Goal: Task Accomplishment & Management: Use online tool/utility

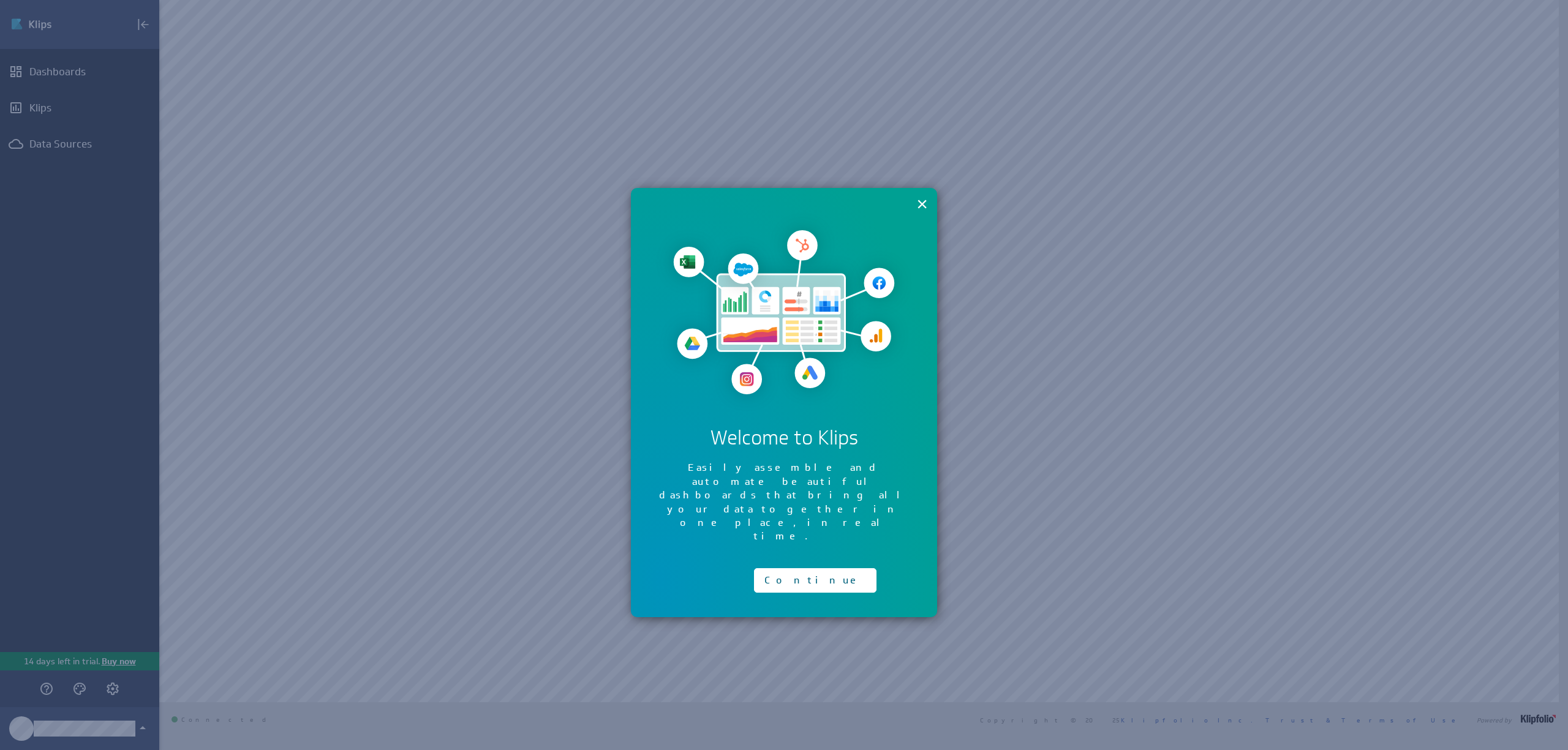
click at [752, 562] on div "Continue" at bounding box center [784, 577] width 258 height 31
click at [776, 568] on button "Continue" at bounding box center [815, 580] width 123 height 25
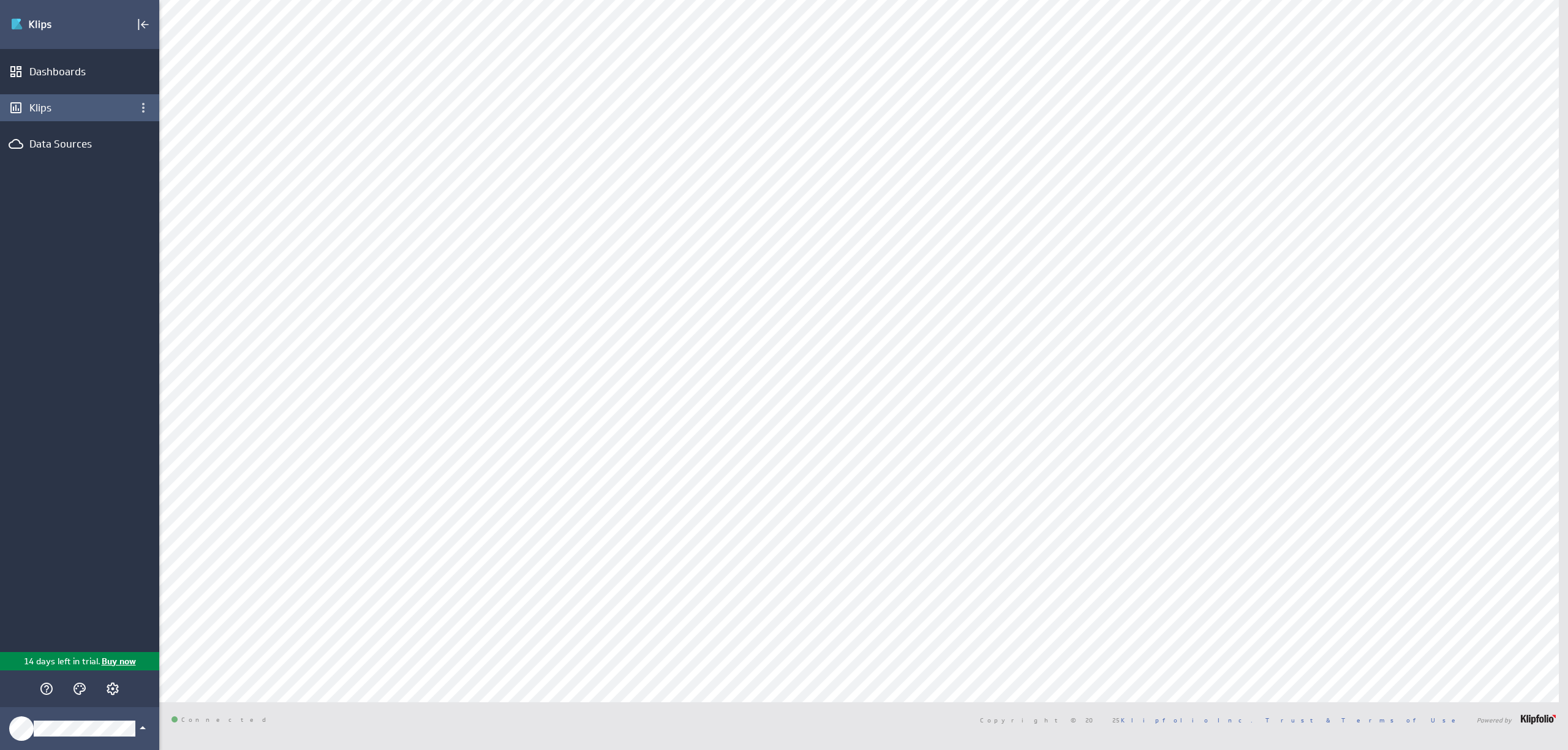
click at [85, 115] on div "Klips" at bounding box center [79, 107] width 159 height 27
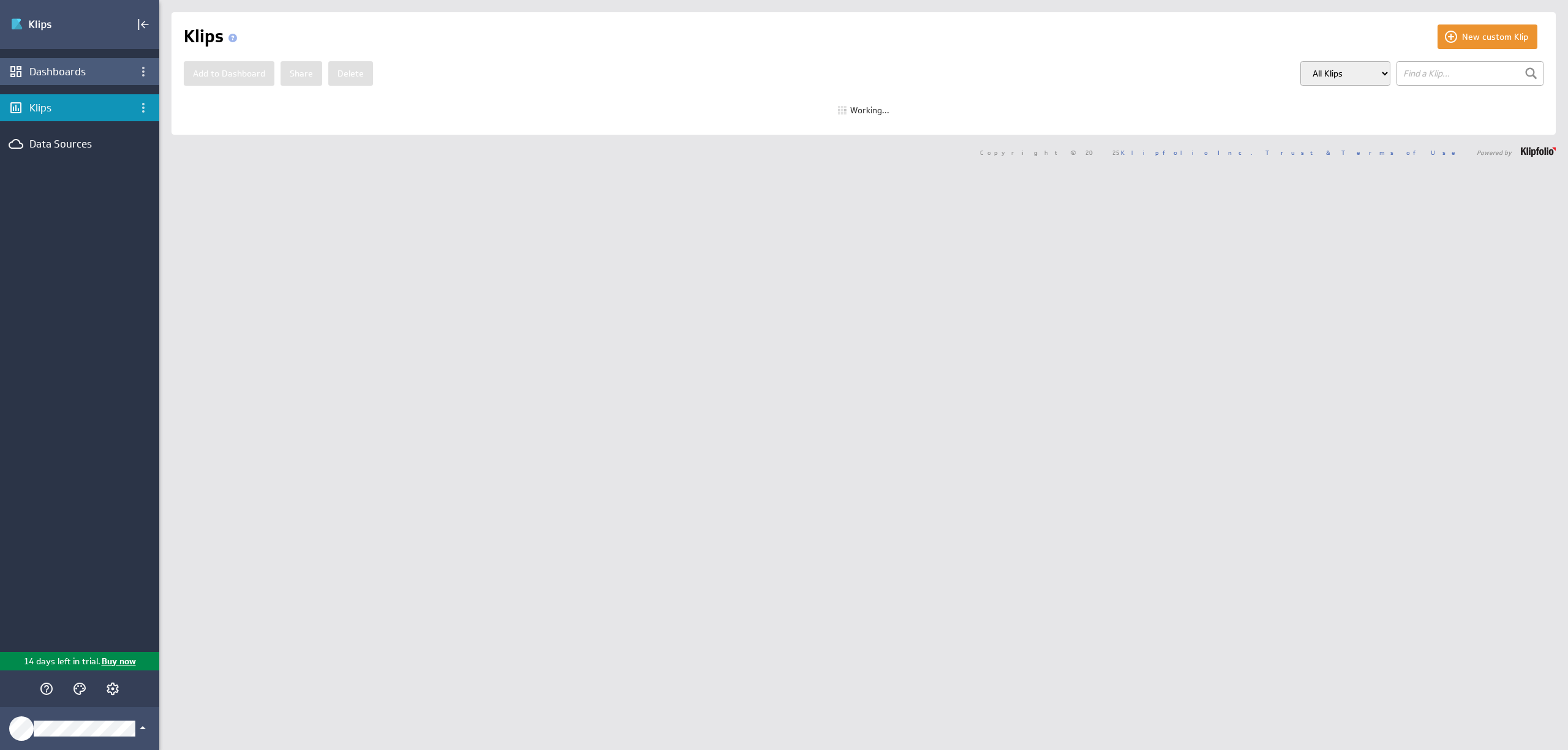
click at [69, 72] on div "Dashboards" at bounding box center [79, 71] width 100 height 13
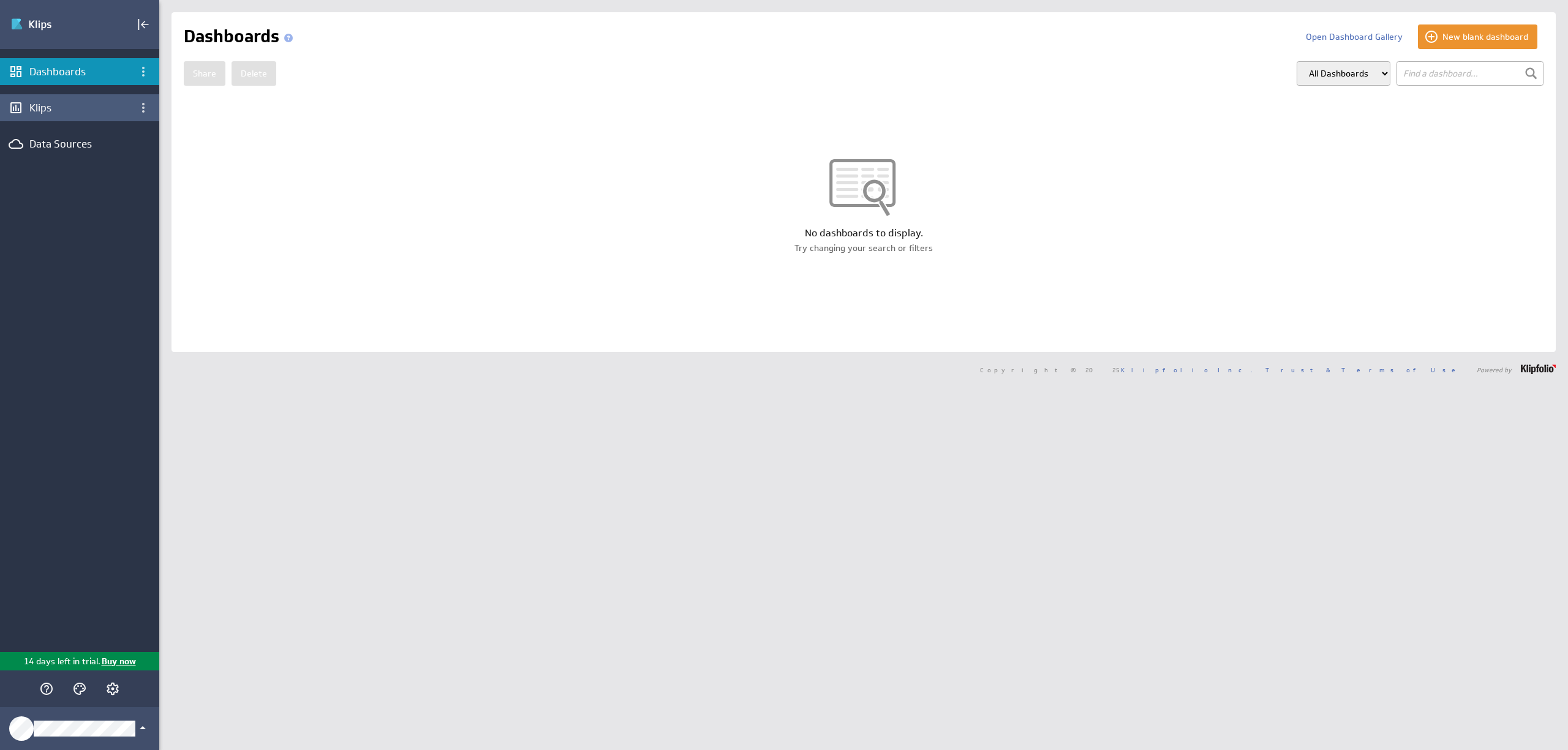
click at [63, 106] on div "Klips" at bounding box center [79, 107] width 100 height 13
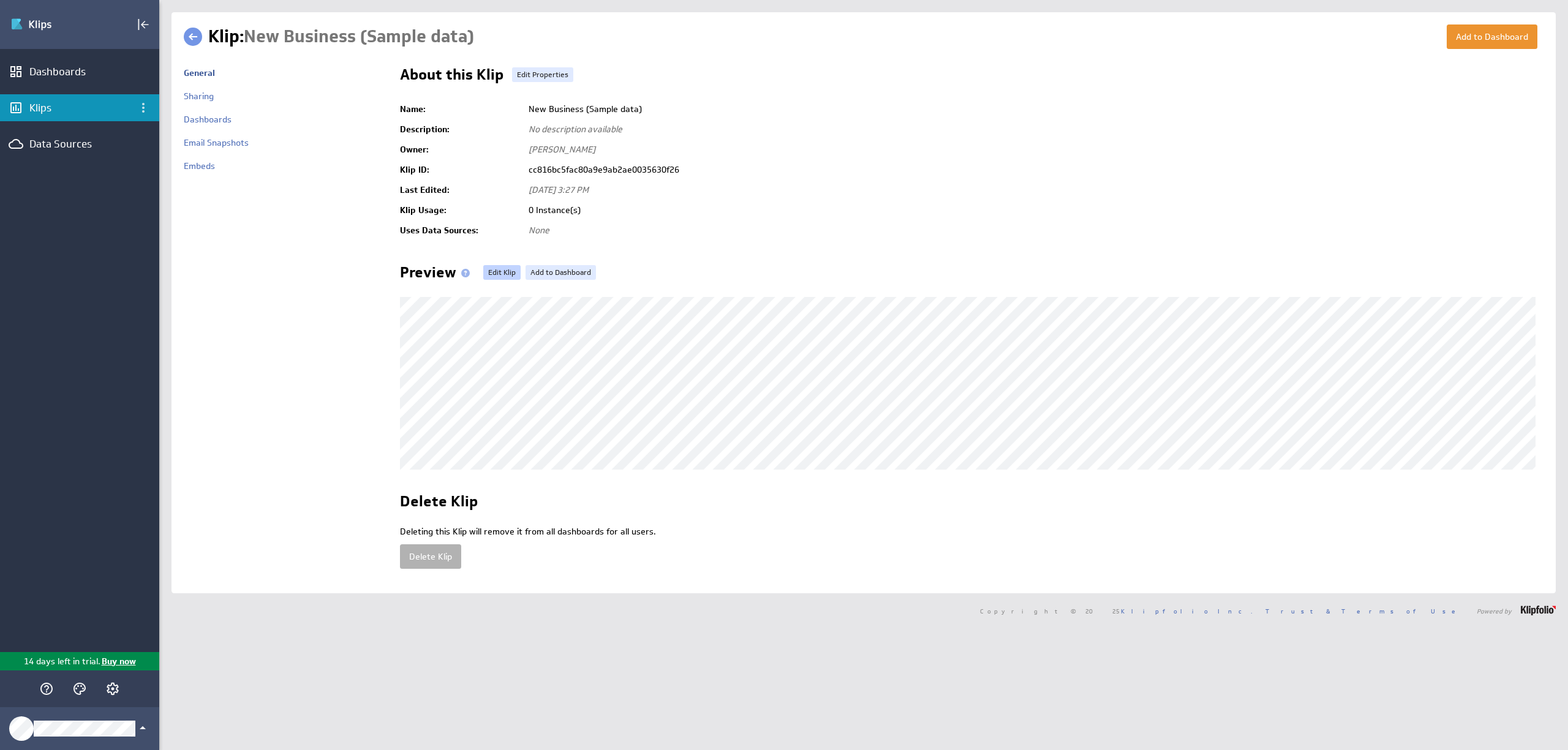
click at [485, 268] on link "Edit Klip" at bounding box center [502, 272] width 38 height 15
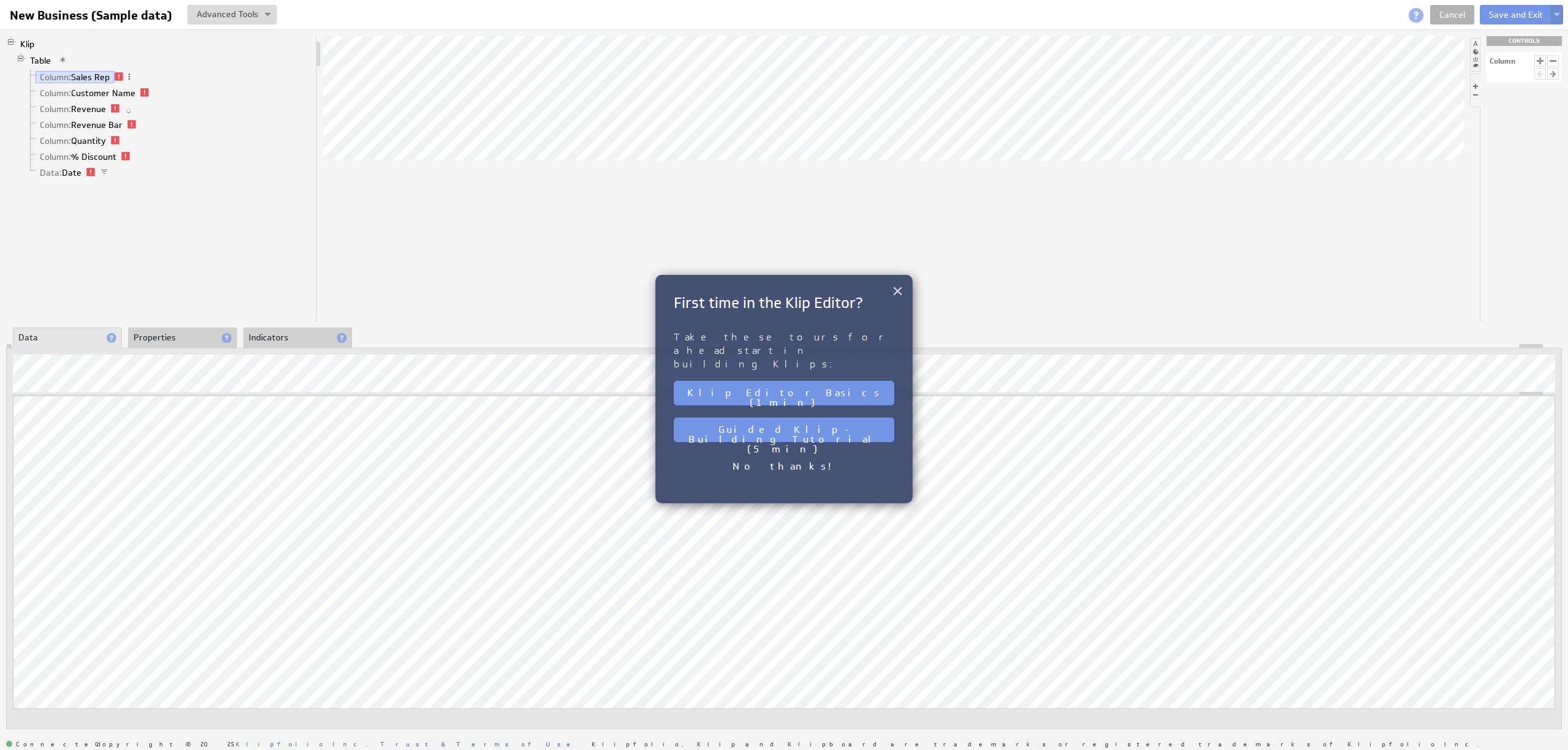
click at [902, 298] on button "×" at bounding box center [898, 290] width 11 height 25
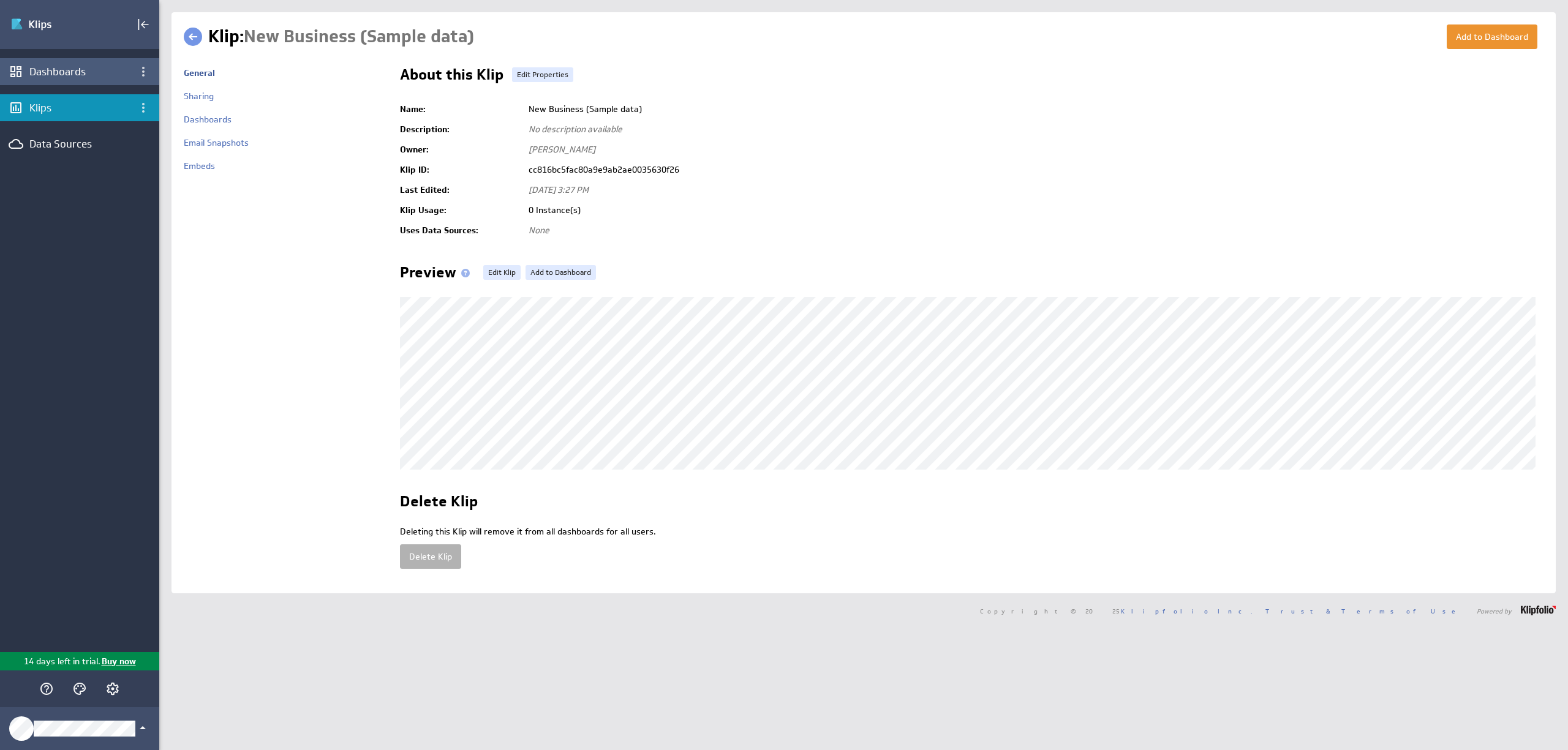
click at [108, 74] on div "Dashboards" at bounding box center [79, 71] width 100 height 13
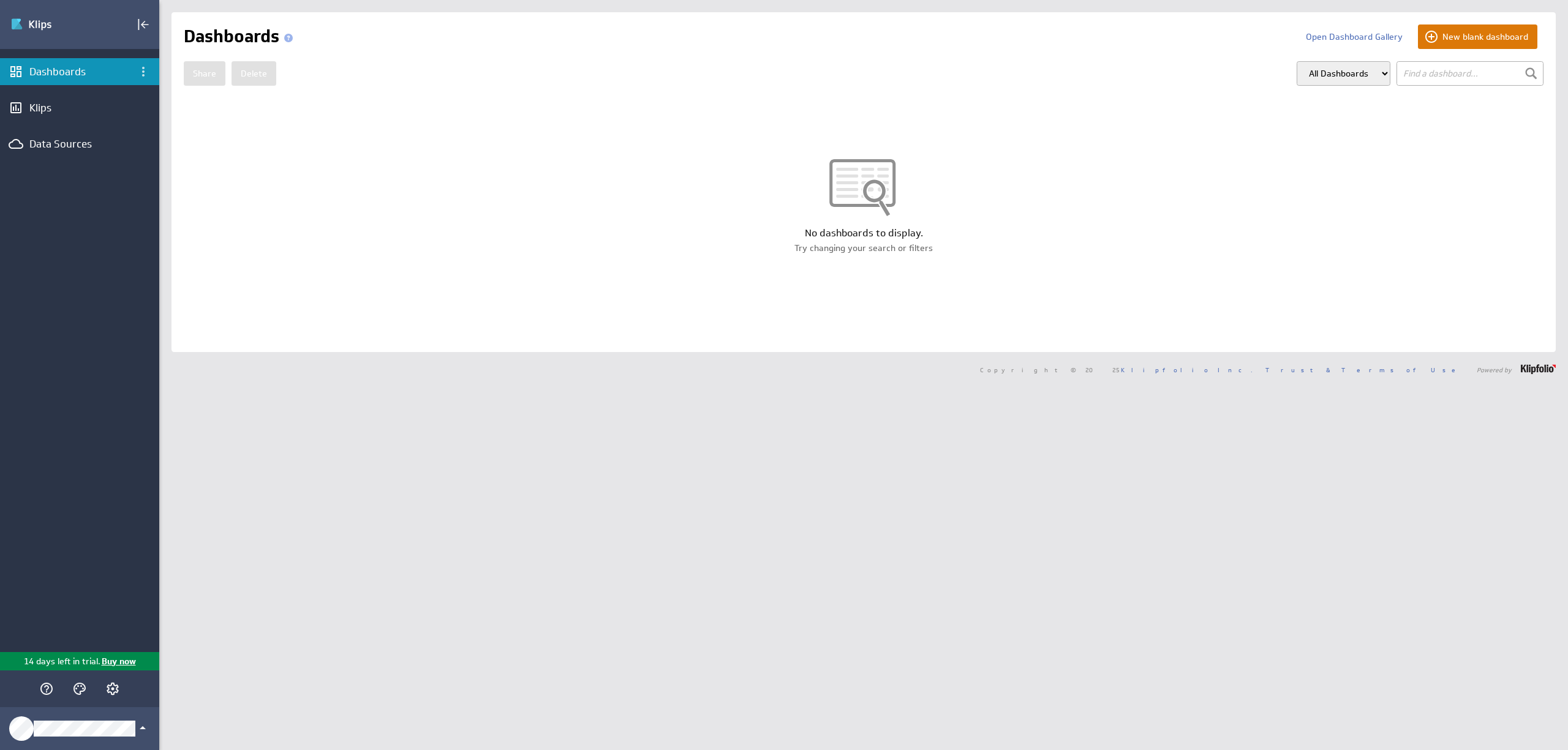
click at [1487, 36] on button "New blank dashboard" at bounding box center [1478, 37] width 120 height 25
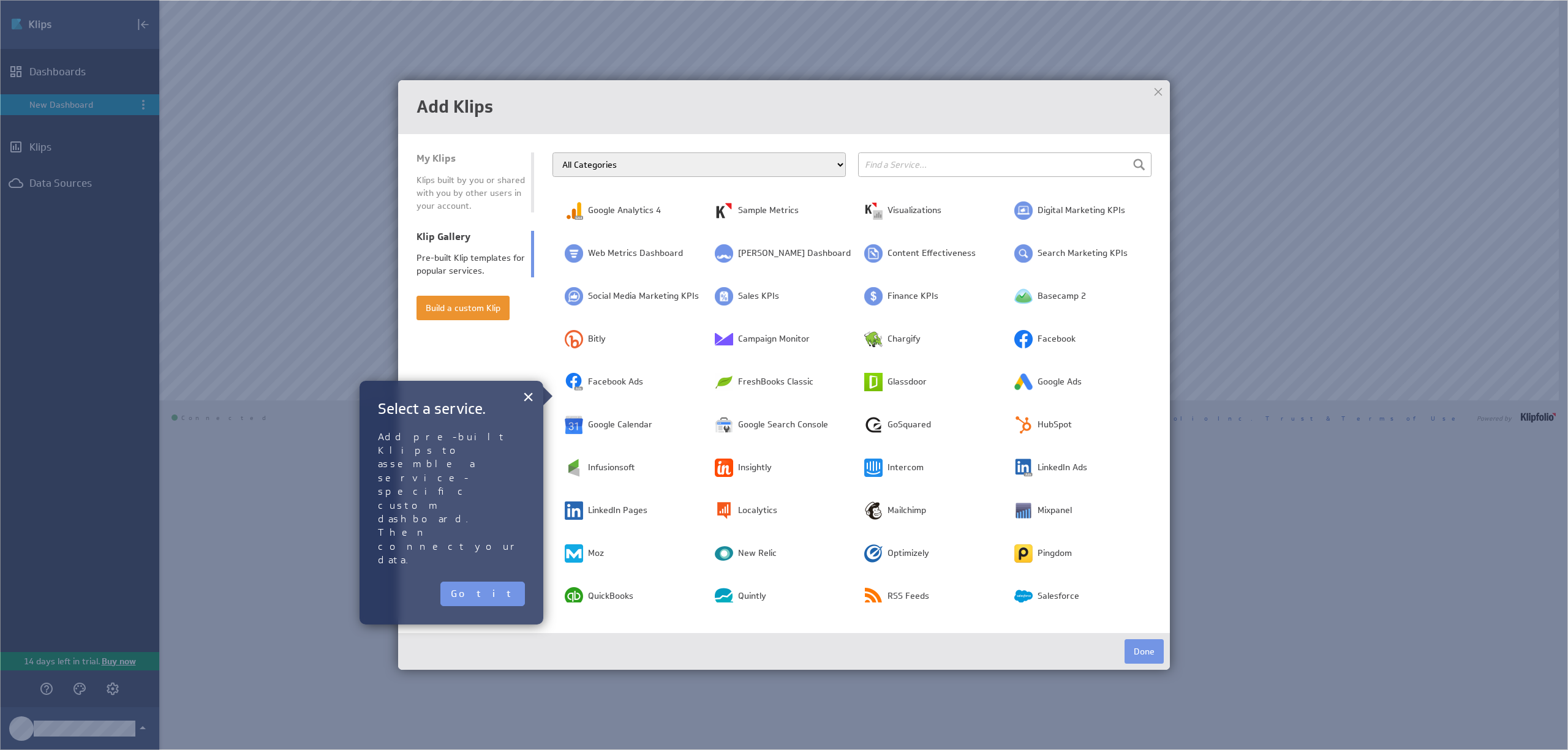
click at [480, 266] on div "Pre-built Klip templates for popular services." at bounding box center [471, 264] width 109 height 25
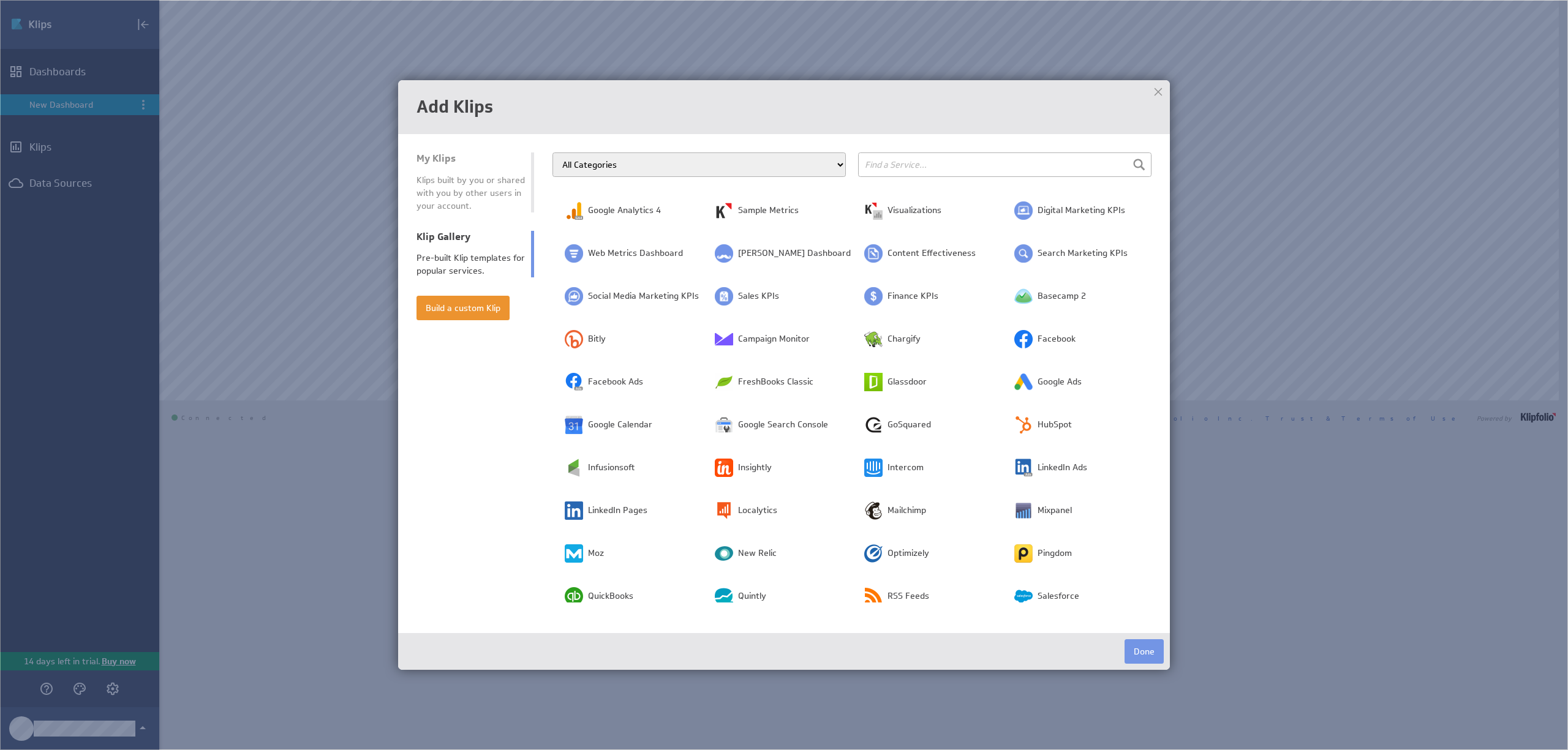
click at [460, 177] on div "Klips built by you or shared with you by other users in your account." at bounding box center [471, 193] width 109 height 39
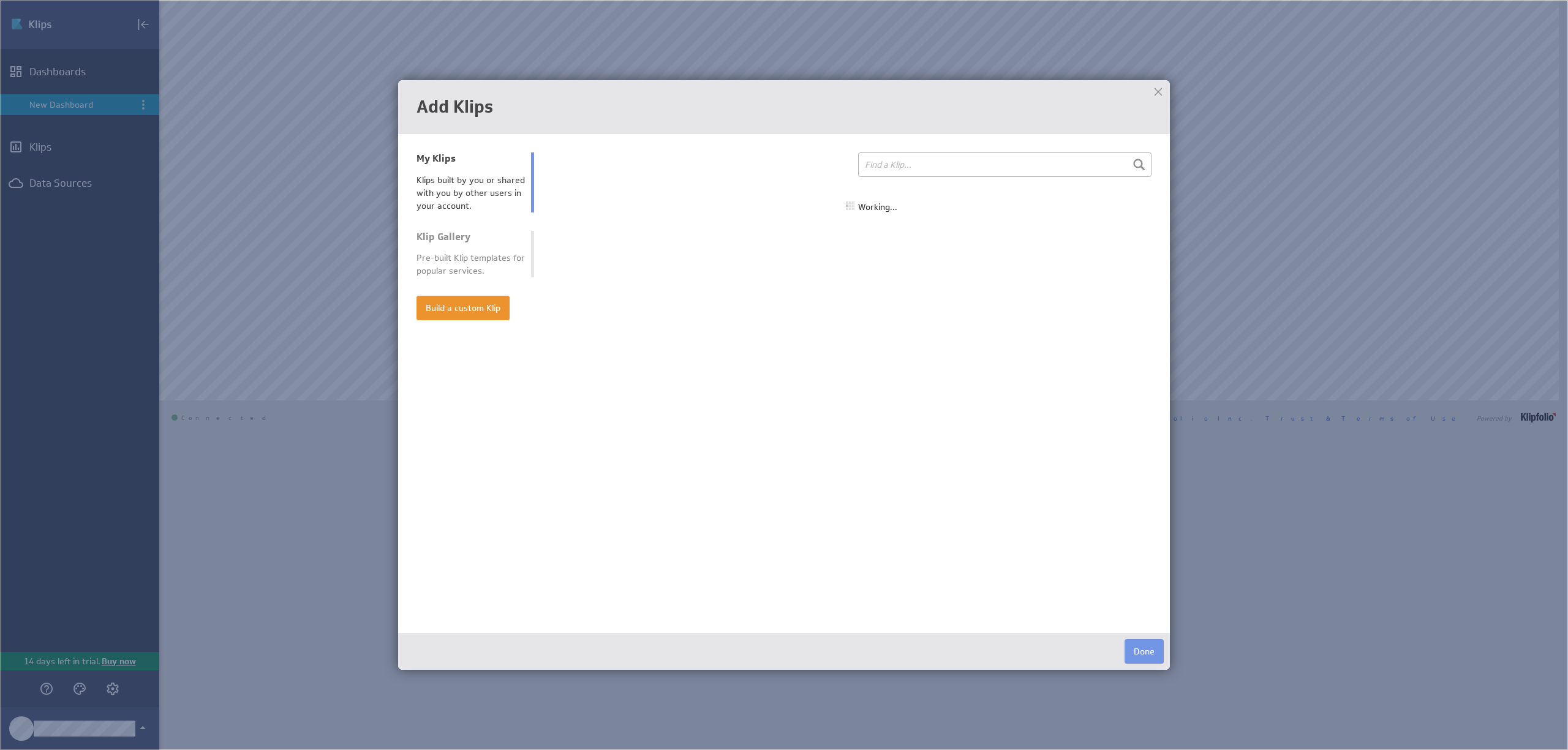
select select "all"
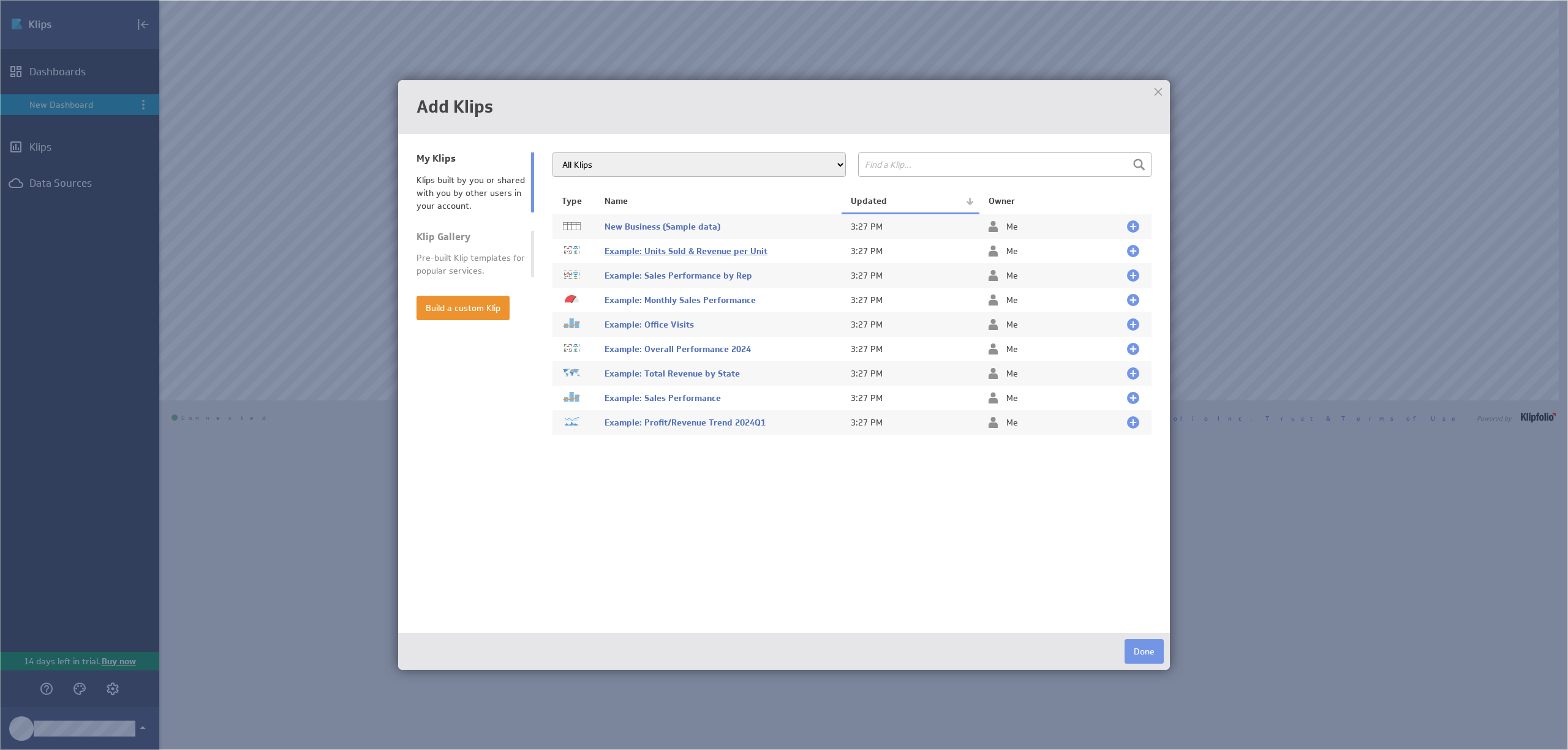
click at [674, 252] on span "Example: Units Sold & Revenue per Unit" at bounding box center [686, 250] width 163 height 11
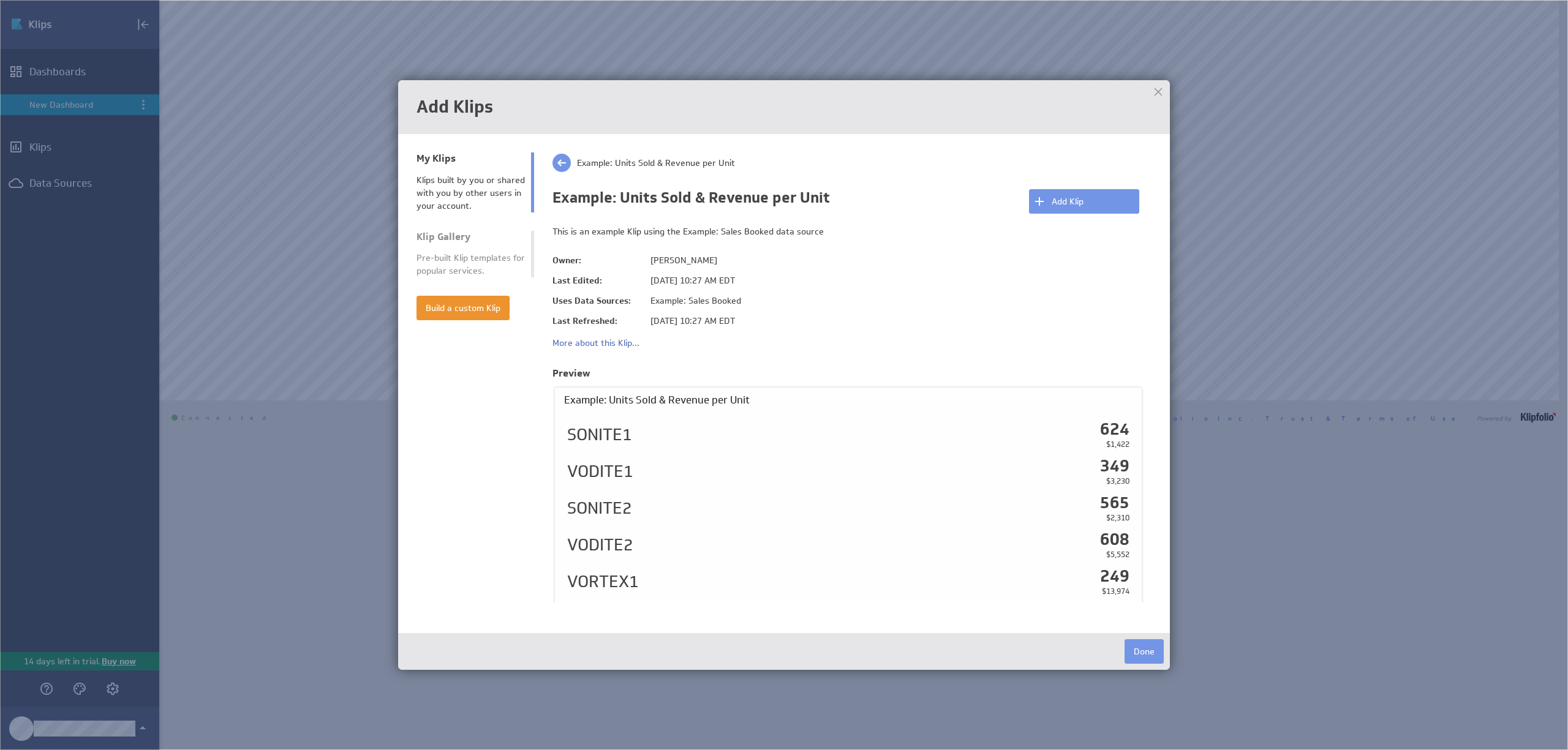
click at [1141, 646] on button "Done" at bounding box center [1145, 651] width 39 height 25
click at [1086, 194] on button "Add Klip" at bounding box center [1083, 201] width 110 height 25
click at [1135, 648] on button "Done" at bounding box center [1145, 651] width 39 height 25
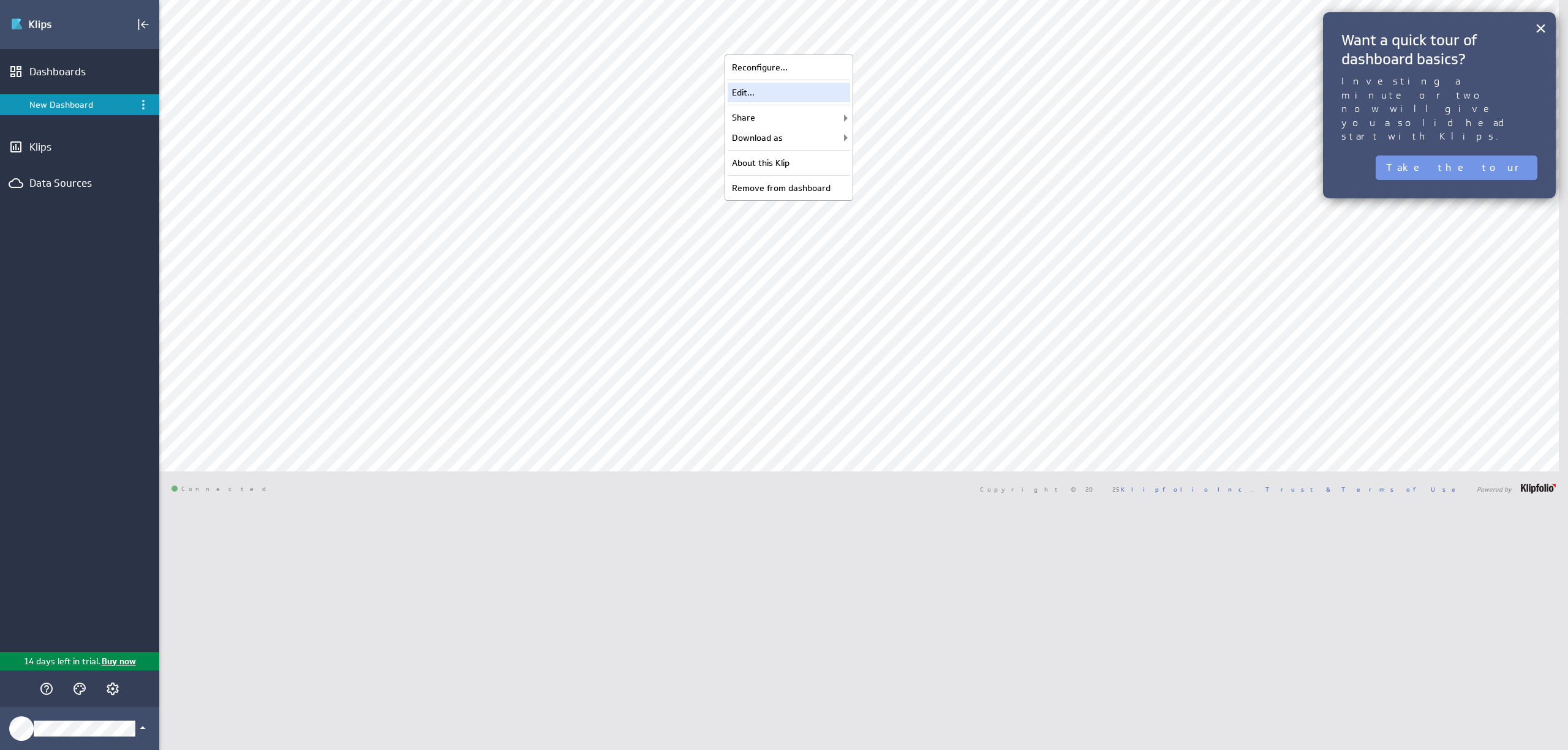
click at [813, 93] on div "Edit..." at bounding box center [788, 92] width 123 height 20
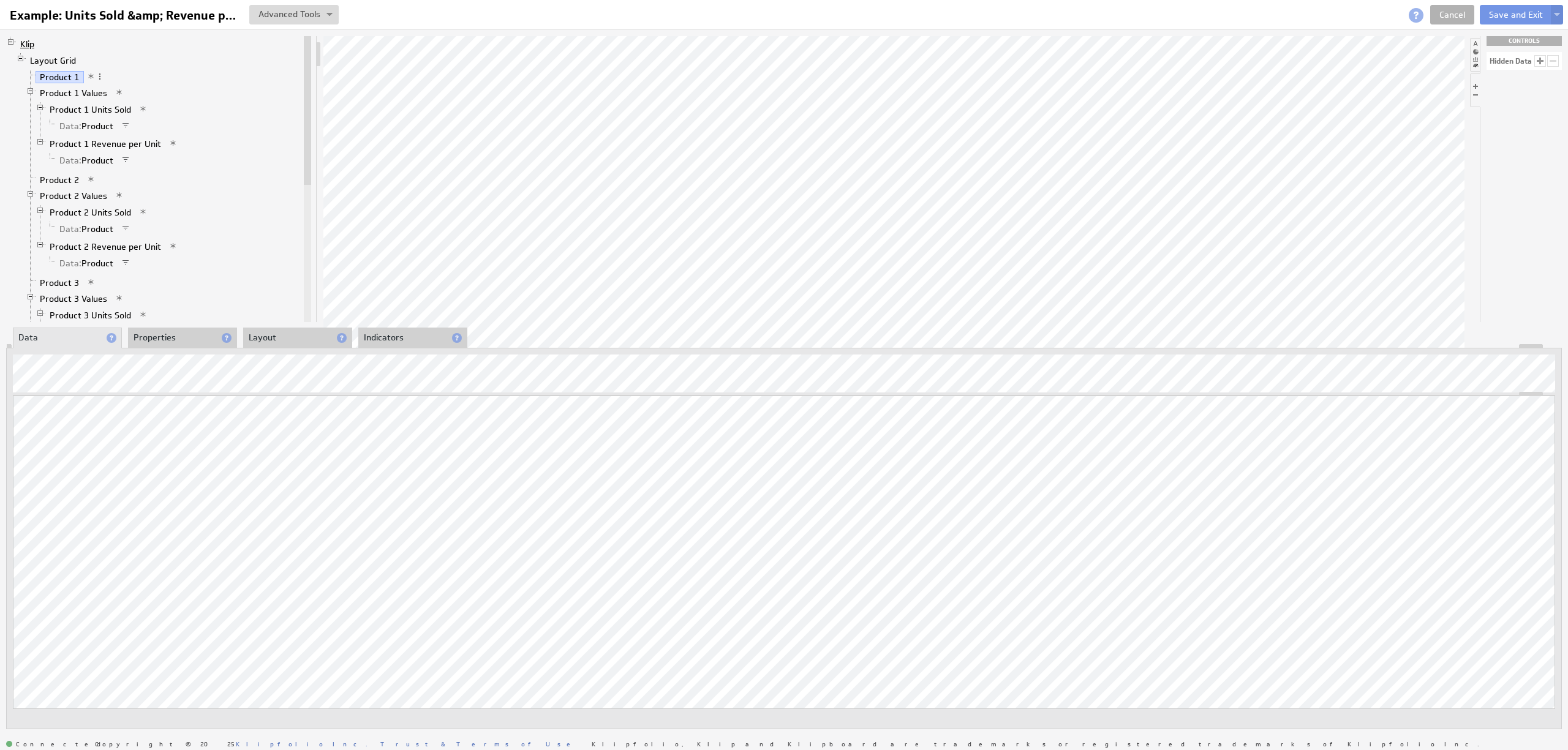
click at [34, 46] on link "Klip" at bounding box center [27, 44] width 24 height 12
click at [160, 20] on input "Example: Units Sold &amp; Revenue per Unit" at bounding box center [123, 15] width 237 height 21
click at [1451, 14] on link "Cancel" at bounding box center [1452, 15] width 44 height 20
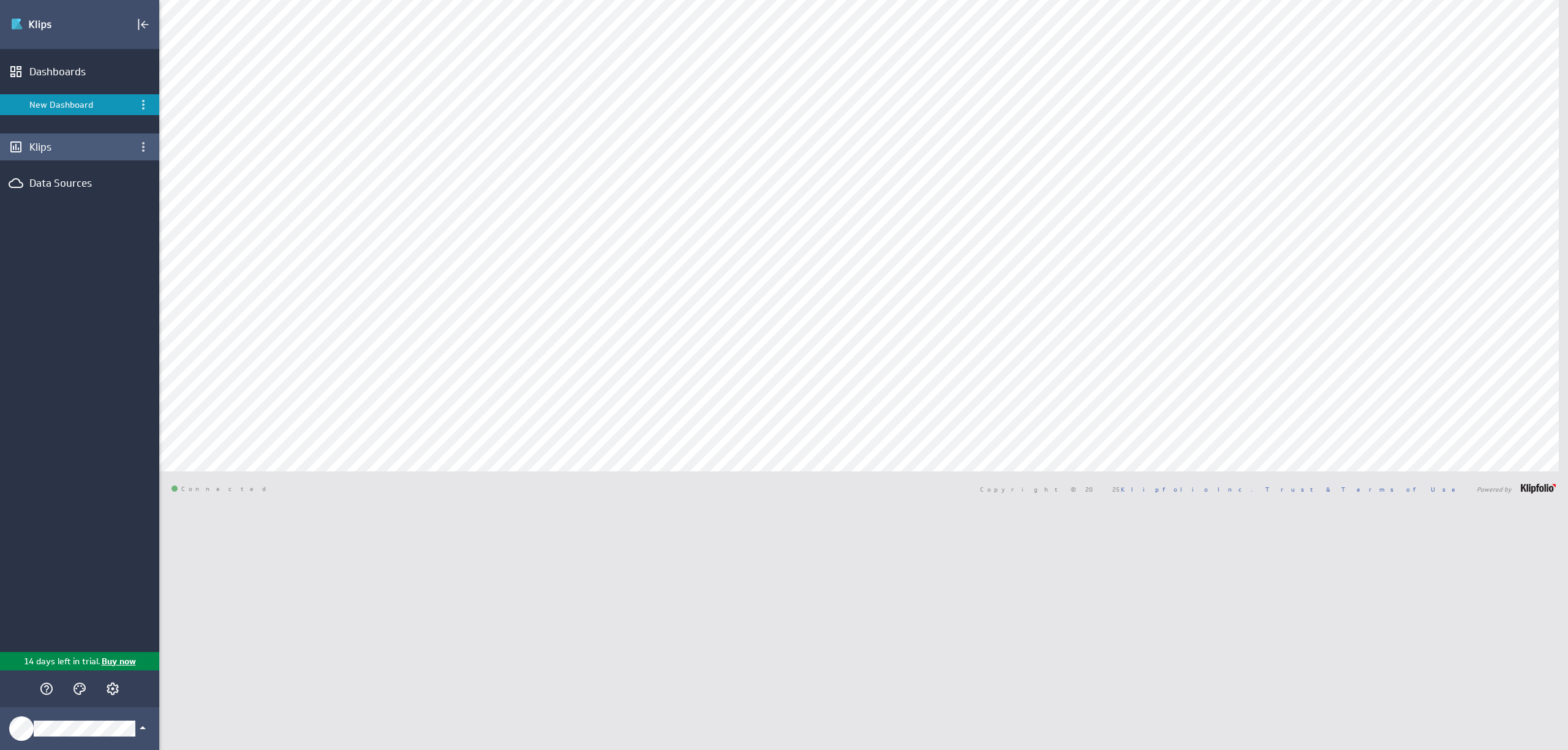
click at [59, 140] on div "Klips" at bounding box center [79, 147] width 100 height 13
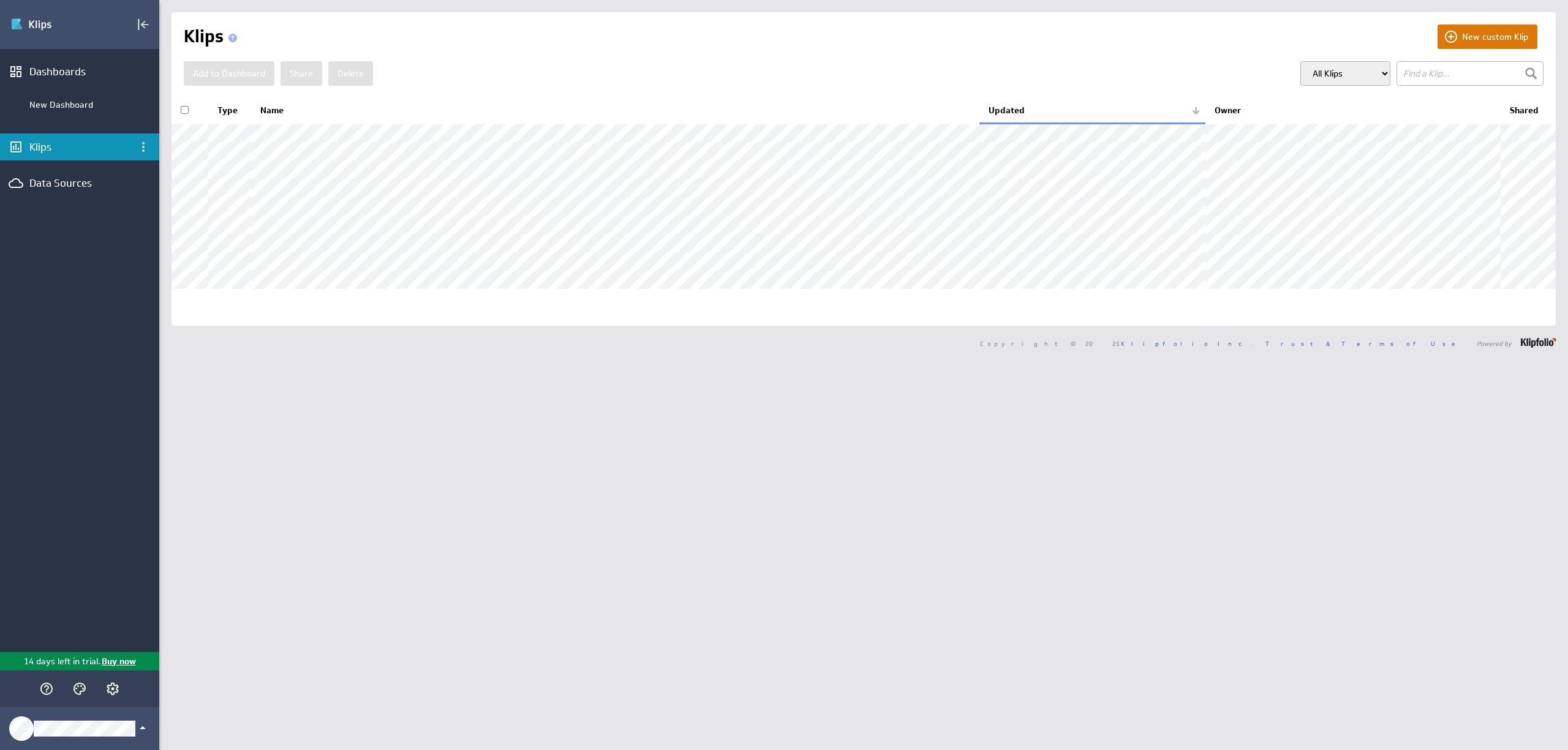
click at [1461, 38] on button "New custom Klip" at bounding box center [1487, 37] width 100 height 25
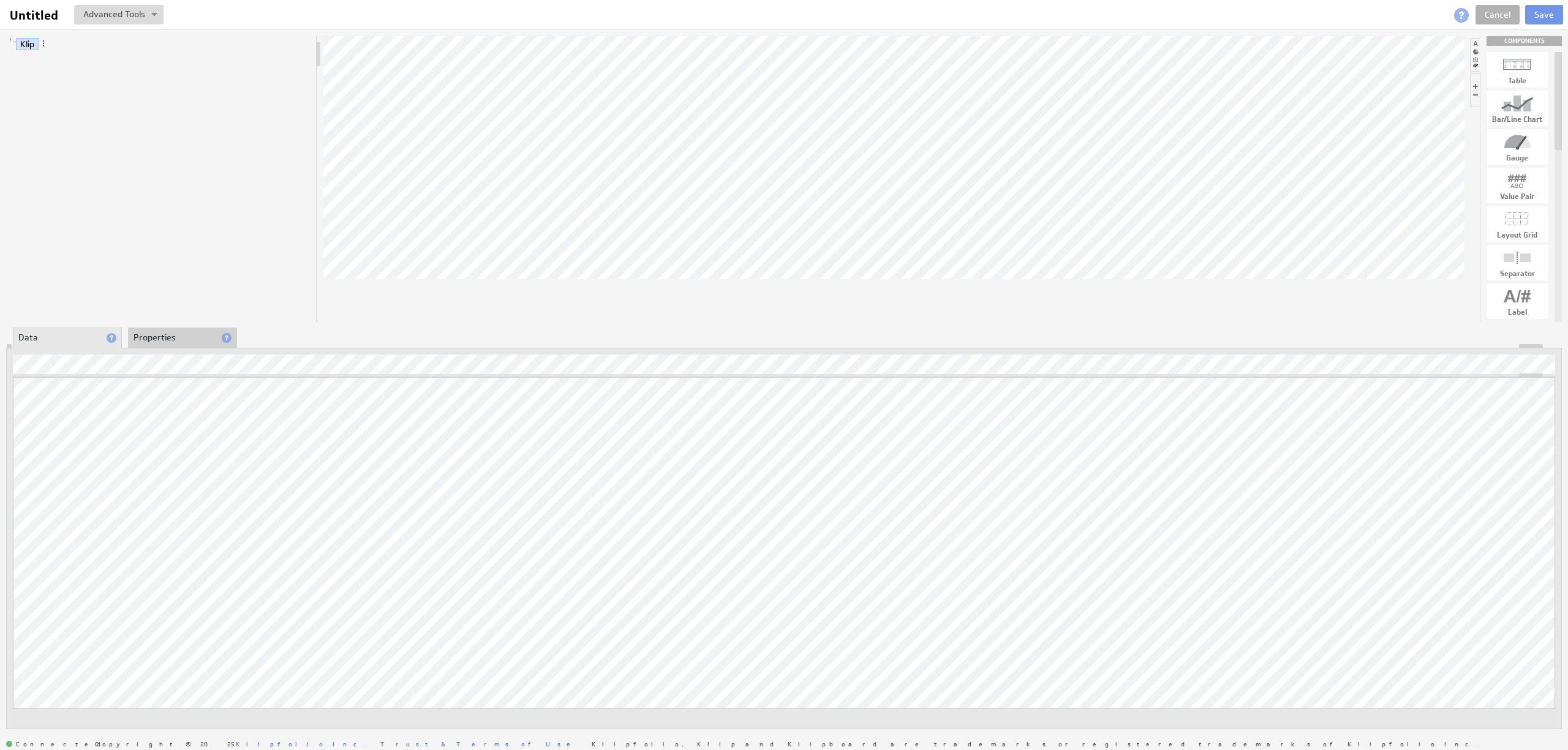
click at [1519, 112] on div at bounding box center [1517, 103] width 61 height 20
drag, startPoint x: 1524, startPoint y: 106, endPoint x: 904, endPoint y: 194, distance: 626.2
click at [97, 392] on div "Function..." at bounding box center [77, 385] width 123 height 20
click at [65, 413] on div "Variable..." at bounding box center [77, 406] width 123 height 20
click at [53, 408] on div "Variable..." at bounding box center [77, 406] width 123 height 20
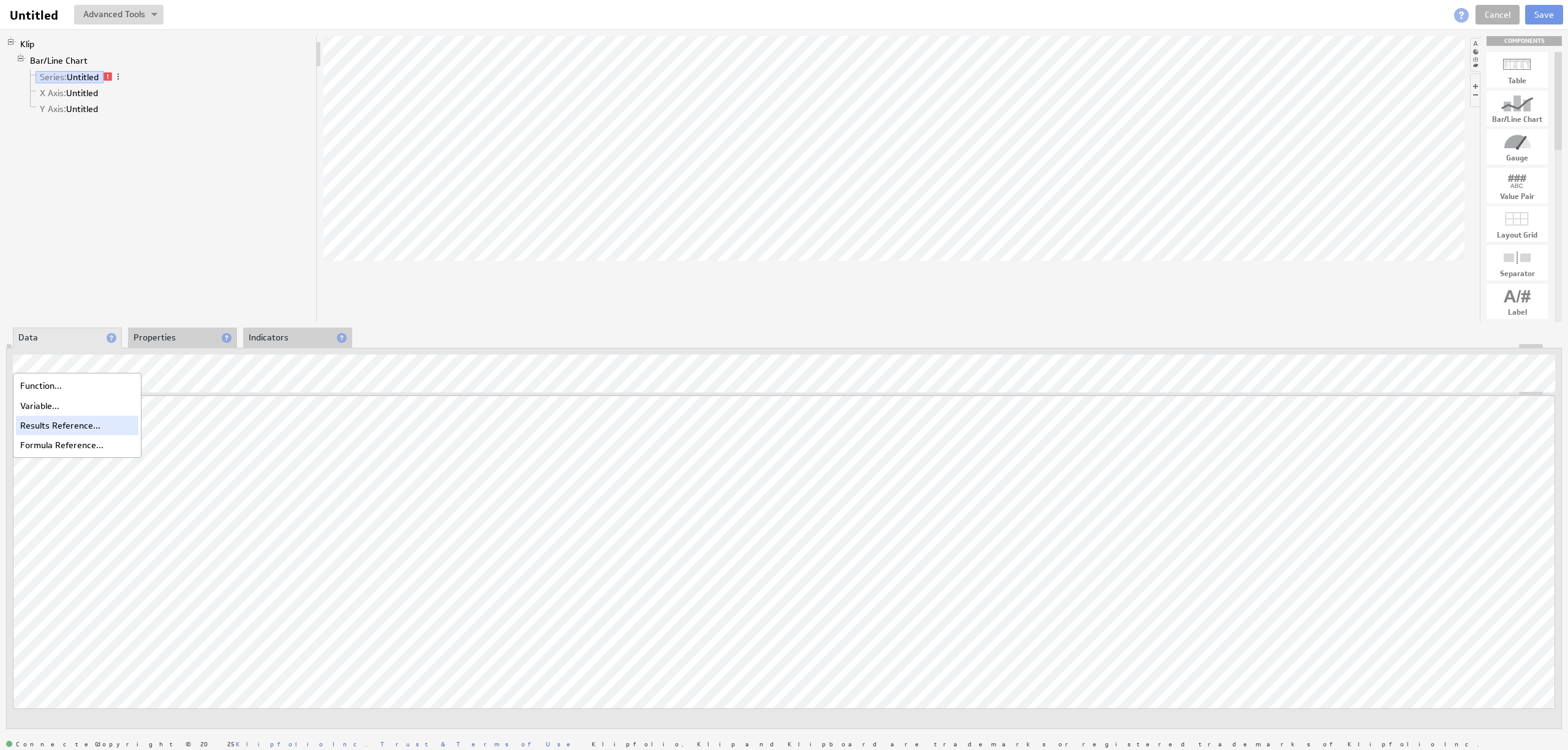
click at [62, 425] on div "Results Reference..." at bounding box center [77, 425] width 123 height 20
click at [77, 93] on link "X Axis: Untitled" at bounding box center [69, 93] width 67 height 12
click at [111, 92] on span at bounding box center [107, 92] width 8 height 8
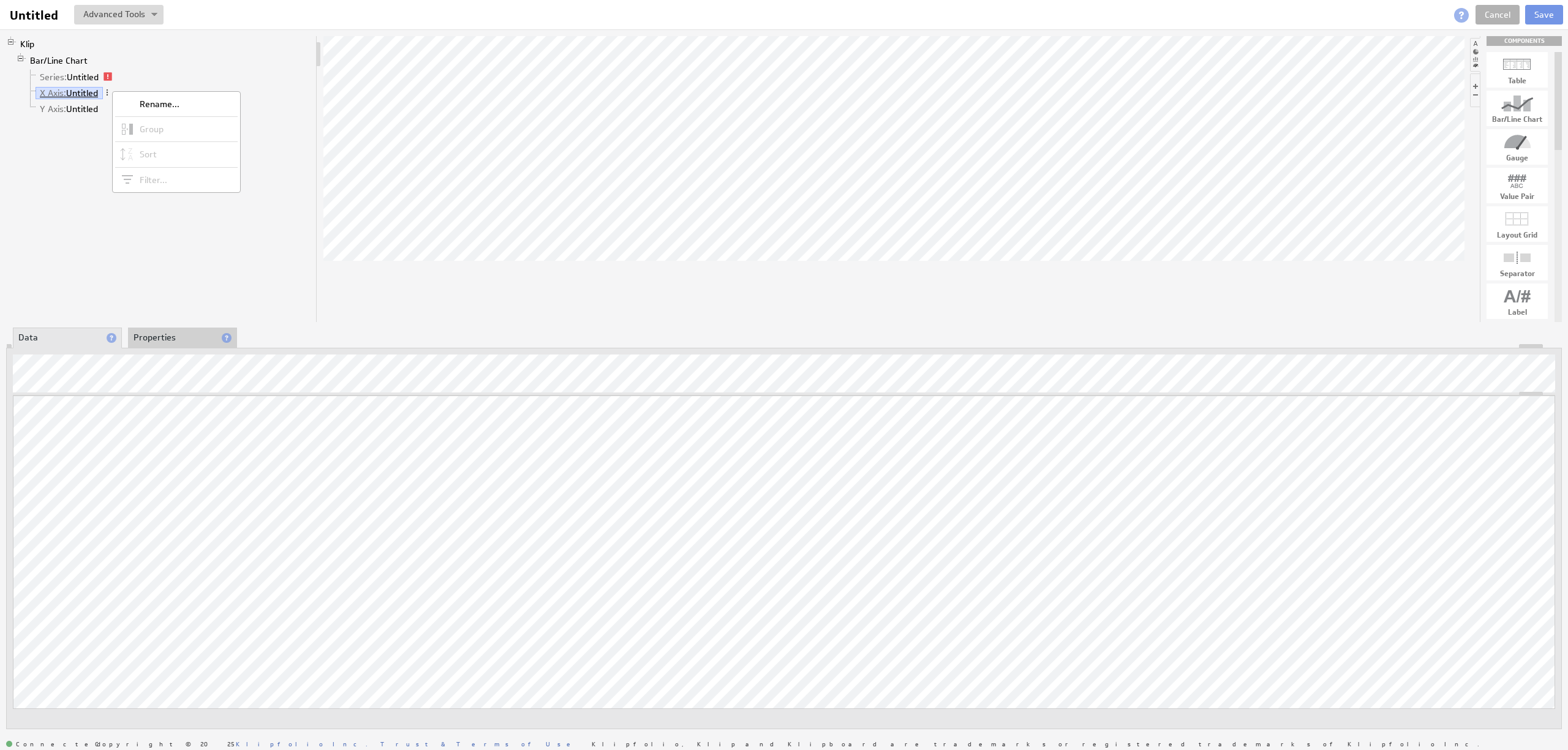
click at [102, 93] on link "X Axis: Untitled" at bounding box center [69, 93] width 67 height 12
click at [110, 96] on span at bounding box center [107, 92] width 8 height 8
click at [81, 93] on link "X Axis: Untitled" at bounding box center [69, 93] width 67 height 12
click at [106, 94] on span at bounding box center [107, 92] width 8 height 8
click at [92, 93] on link "X Axis: Untitled" at bounding box center [69, 93] width 67 height 12
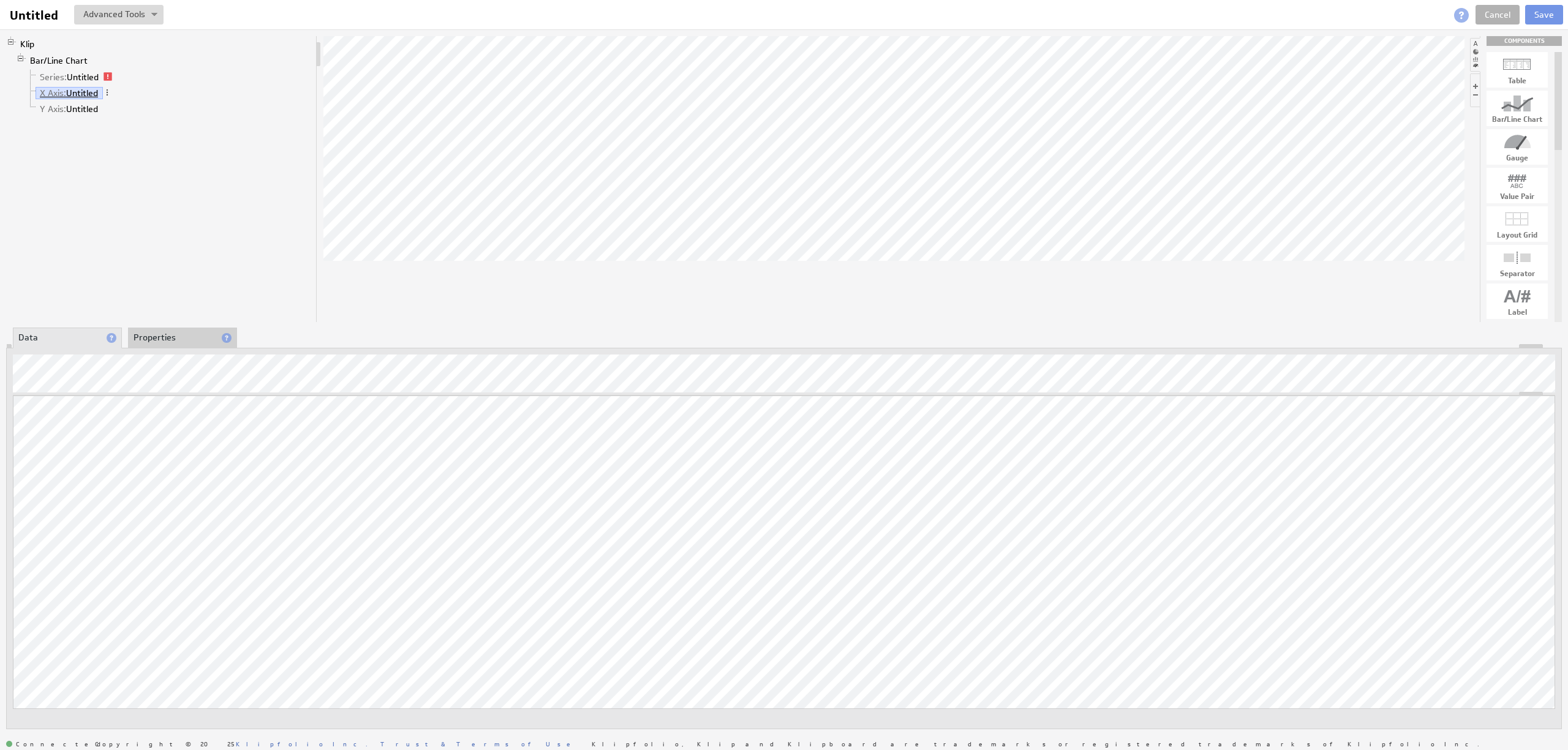
click at [92, 93] on link "X Axis: Untitled" at bounding box center [69, 93] width 67 height 12
click at [72, 85] on div "Klip Bar/Line Chart Series: Untitled X Axis: Untitled Y Axis: Untitled COMPONEN…" at bounding box center [784, 382] width 1568 height 706
click at [105, 78] on span at bounding box center [107, 76] width 8 height 8
click at [93, 78] on link "Series: Untitled" at bounding box center [69, 77] width 68 height 12
click at [97, 75] on div "Klip Bar/Line Chart Series: Untitled X Axis: Untitled Y Axis: Untitled COMPONEN…" at bounding box center [784, 382] width 1568 height 706
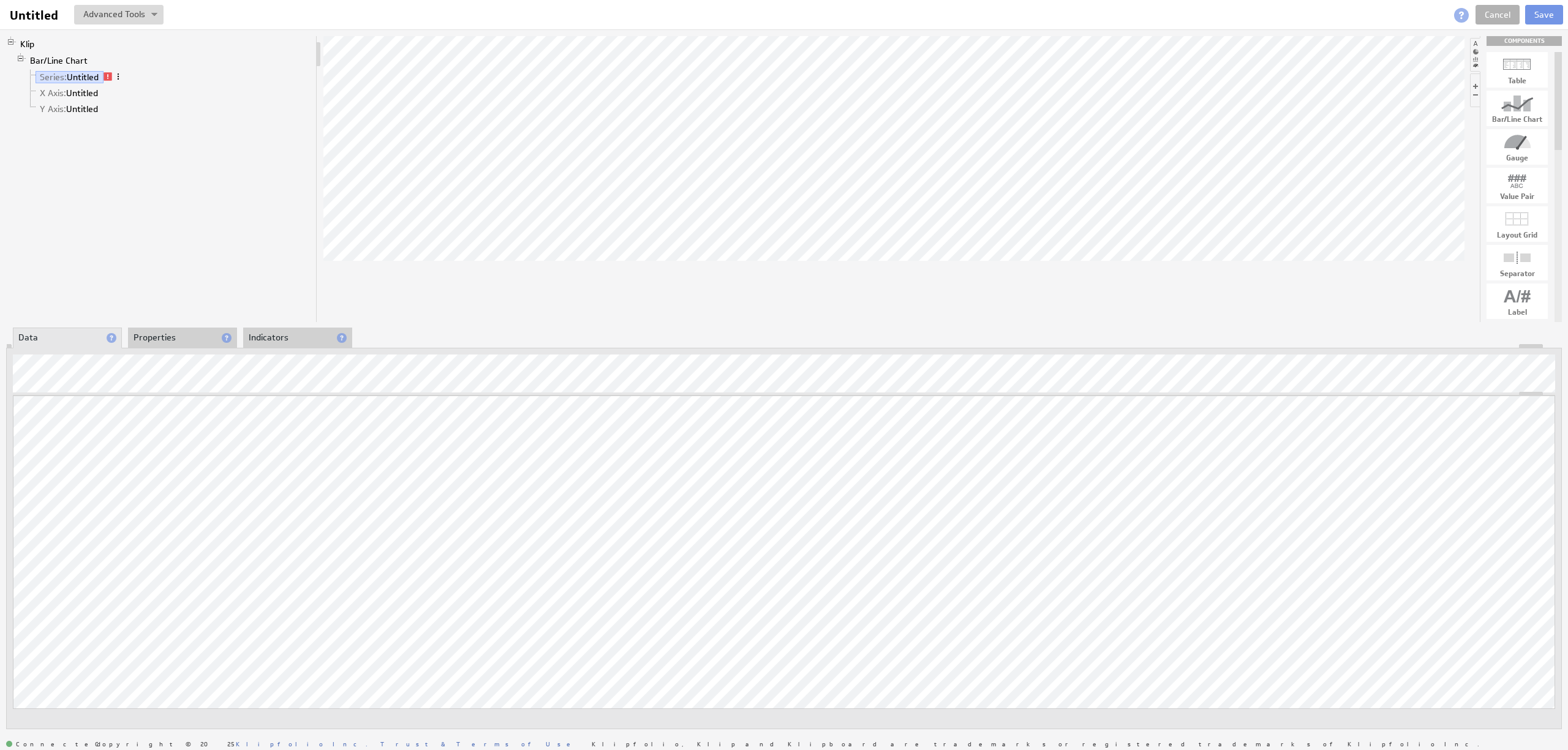
click at [117, 74] on span at bounding box center [118, 76] width 8 height 8
click at [127, 86] on div "Rename..." at bounding box center [181, 86] width 123 height 20
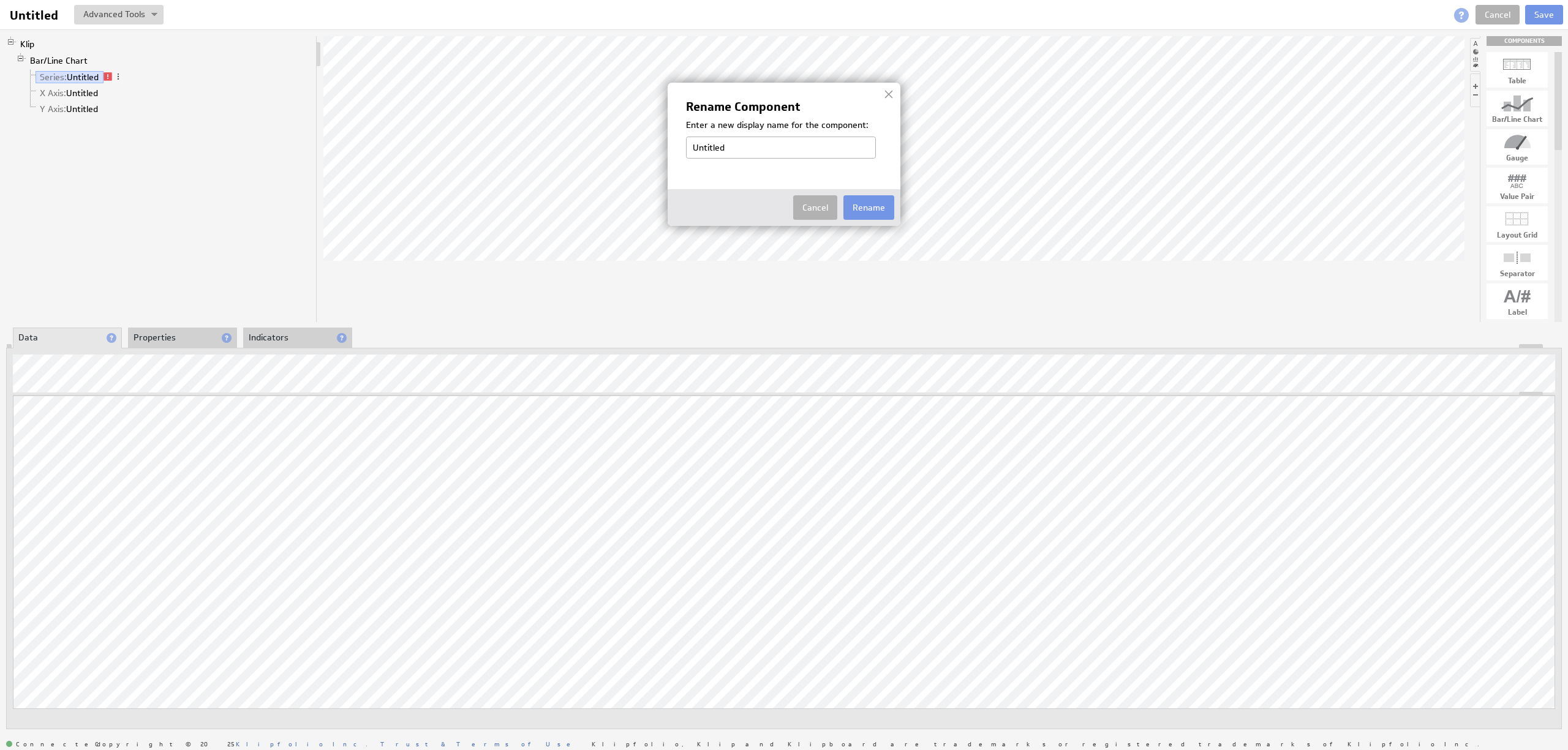
click at [786, 215] on td "Cancel Rename" at bounding box center [784, 207] width 221 height 25
click at [799, 208] on button "Cancel" at bounding box center [815, 207] width 44 height 25
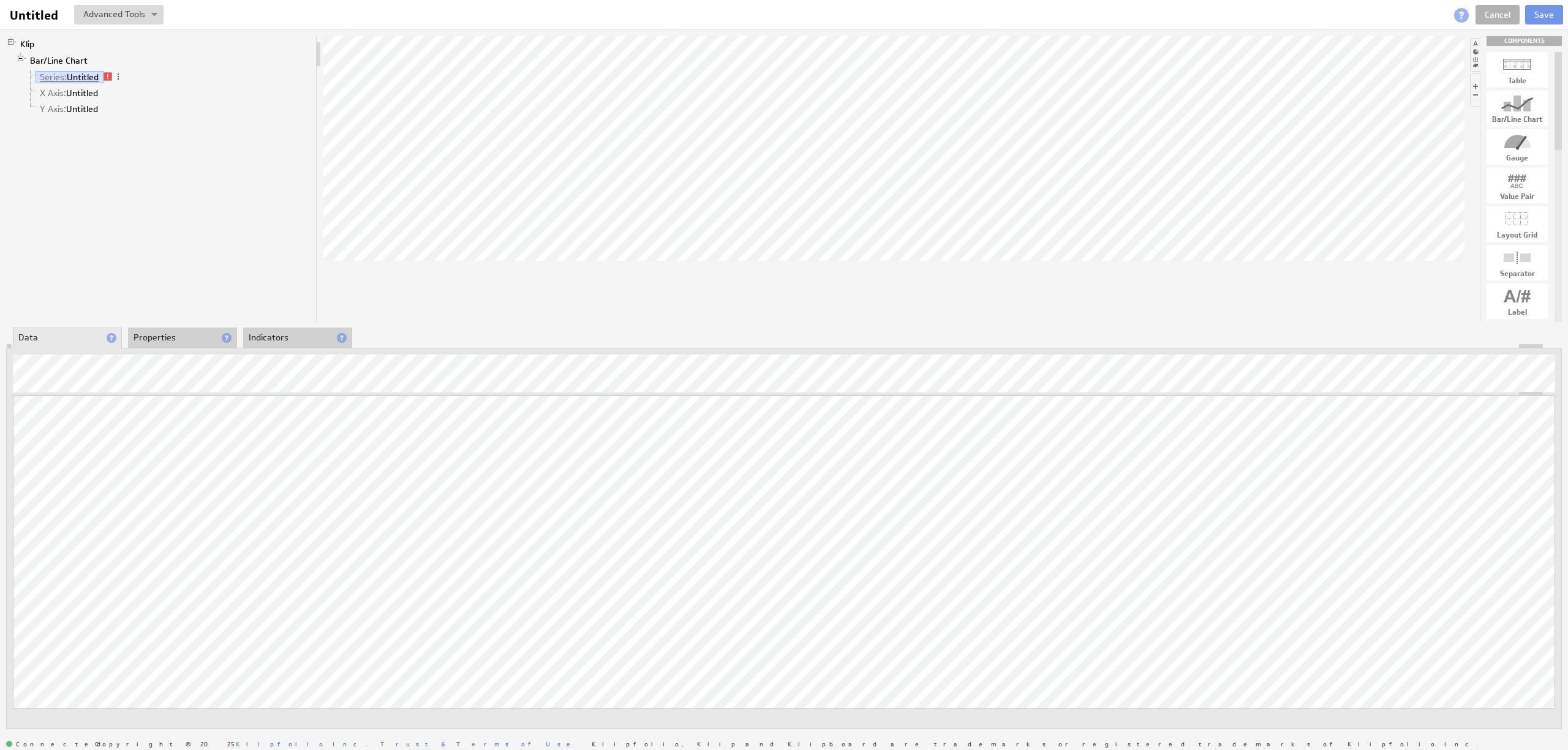
click at [81, 75] on link "Series: Untitled" at bounding box center [69, 77] width 68 height 12
click at [85, 67] on div "Klip Bar/Line Chart Series: Untitled X Axis: Untitled Y Axis: Untitled COMPONEN…" at bounding box center [784, 382] width 1568 height 706
click at [75, 93] on link "X Axis: Untitled" at bounding box center [69, 93] width 67 height 12
click at [81, 112] on link "Y Axis: Untitled" at bounding box center [69, 109] width 67 height 12
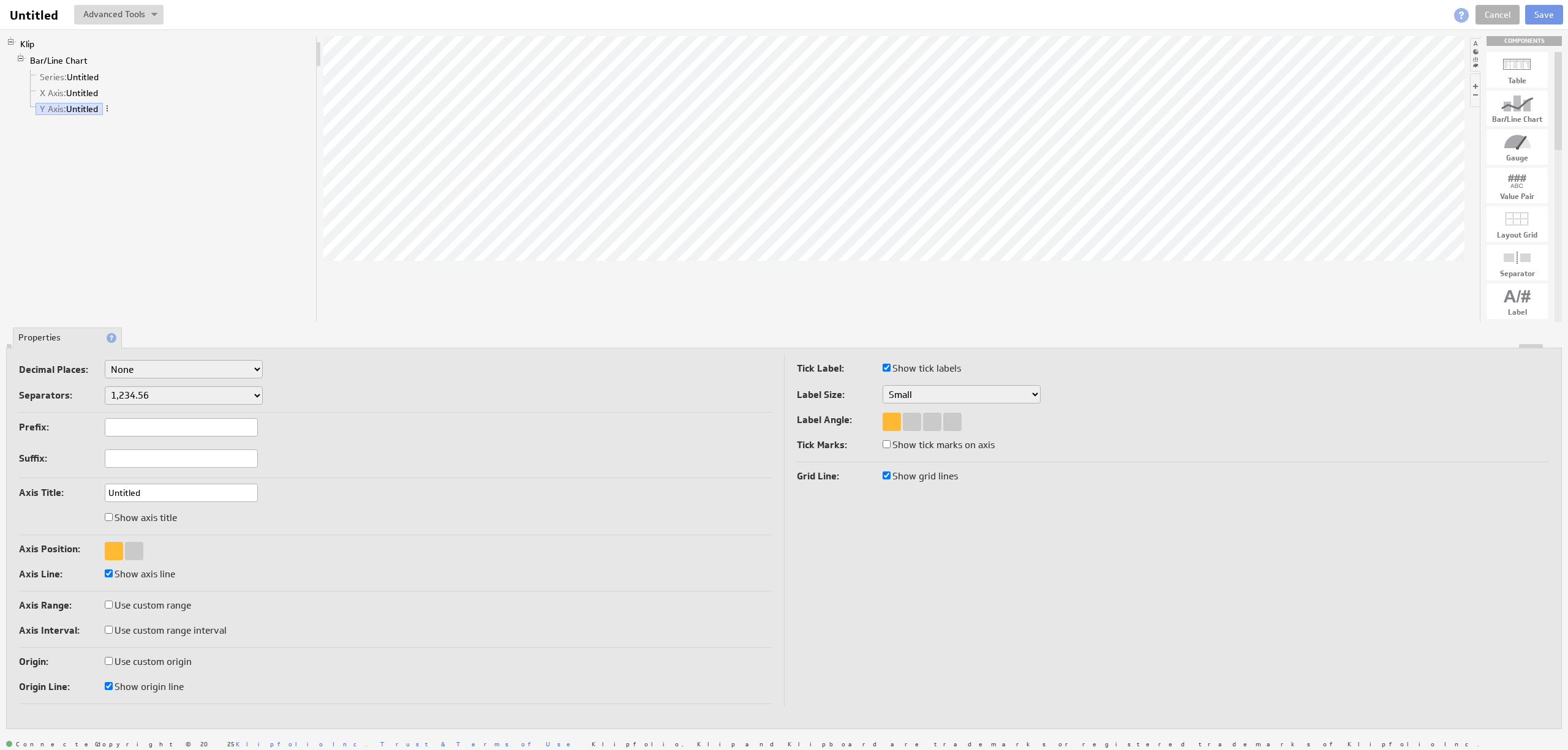
click at [182, 669] on label "Use custom origin" at bounding box center [148, 662] width 87 height 17
click at [113, 665] on input "Use custom origin" at bounding box center [109, 661] width 8 height 8
checkbox input "true"
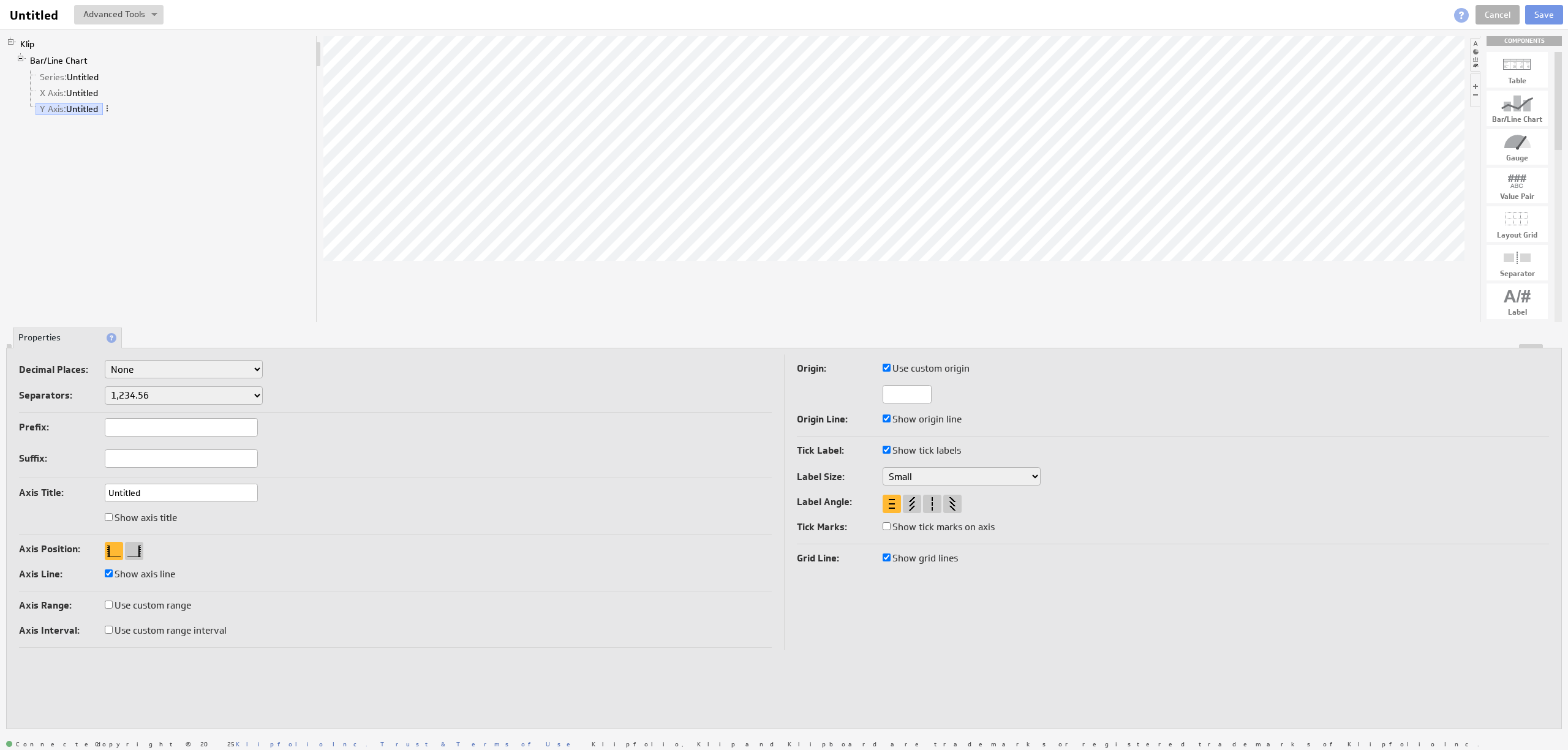
click at [926, 382] on div "Origin: Use custom origin Origin Line: Show origin line" at bounding box center [1173, 398] width 753 height 76
click at [924, 390] on input "text" at bounding box center [907, 394] width 49 height 18
click at [928, 370] on label "Use custom origin" at bounding box center [926, 368] width 87 height 17
click at [891, 370] on input "Use custom origin" at bounding box center [886, 367] width 8 height 8
checkbox input "false"
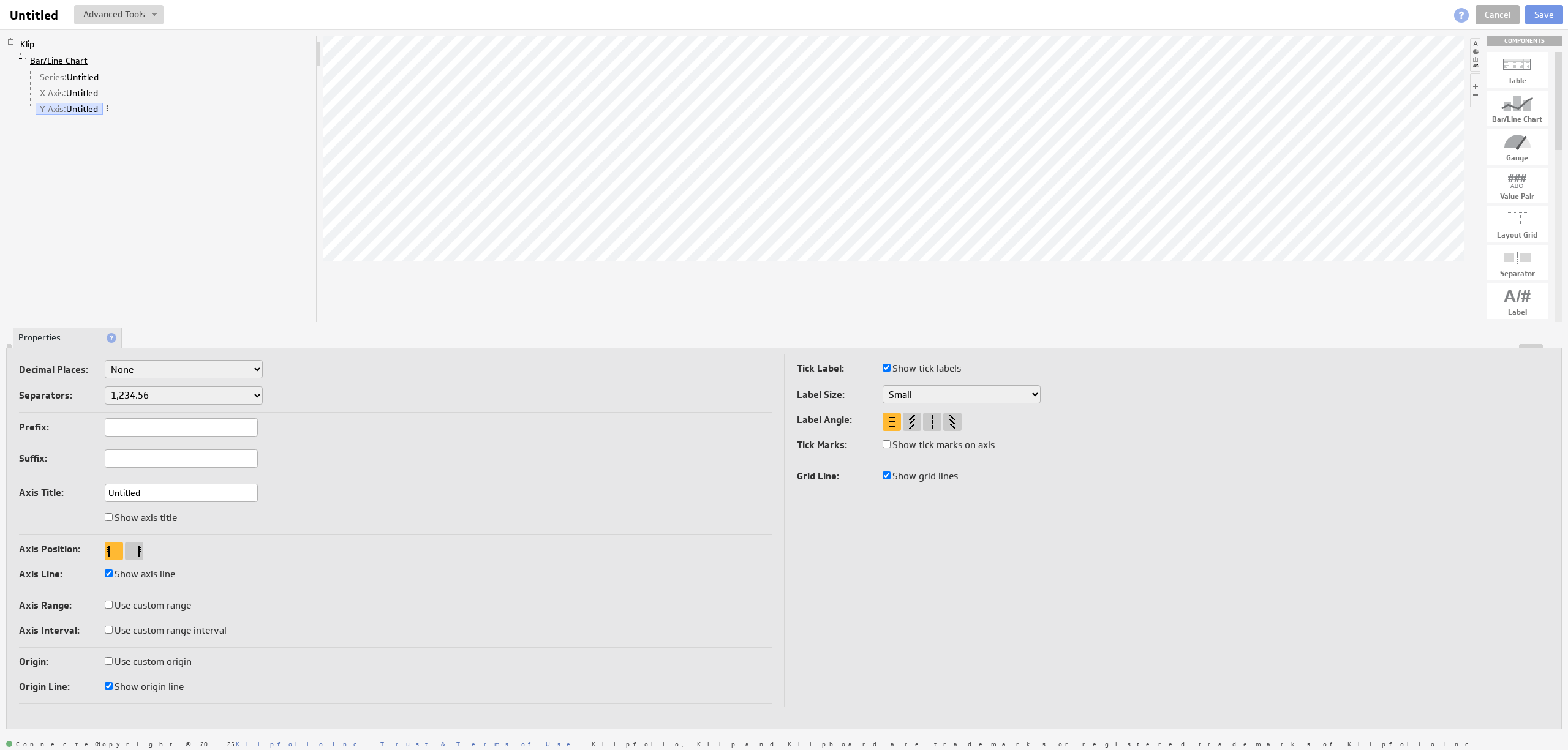
click at [62, 55] on link "Bar/Line Chart" at bounding box center [58, 60] width 67 height 12
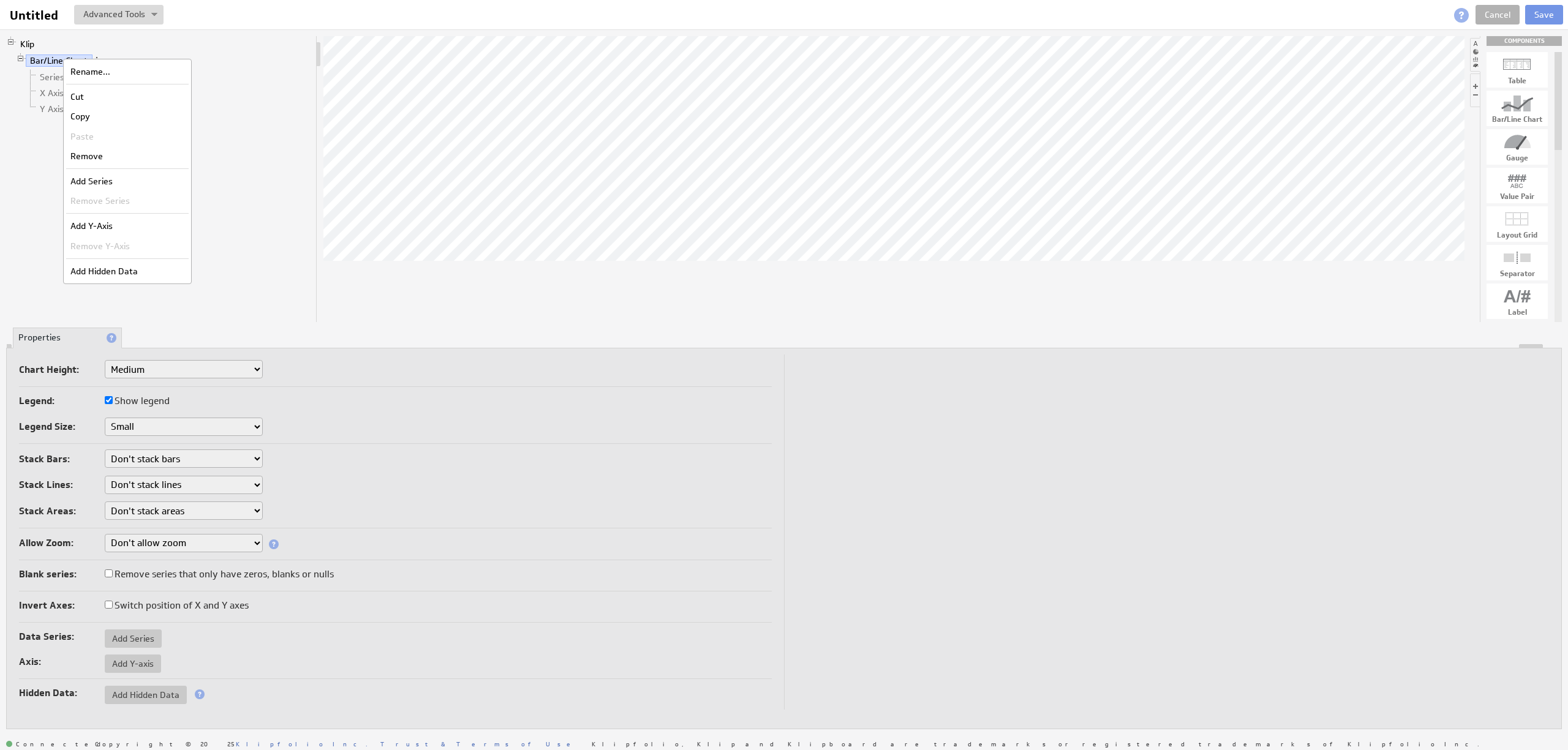
click at [76, 44] on li "Klip Bar/Line Chart Series: Untitled X Axis: Untitled Y Axis: Untitled" at bounding box center [159, 78] width 305 height 85
click at [97, 57] on span at bounding box center [96, 60] width 8 height 8
click at [176, 183] on div "Add Series" at bounding box center [162, 179] width 123 height 20
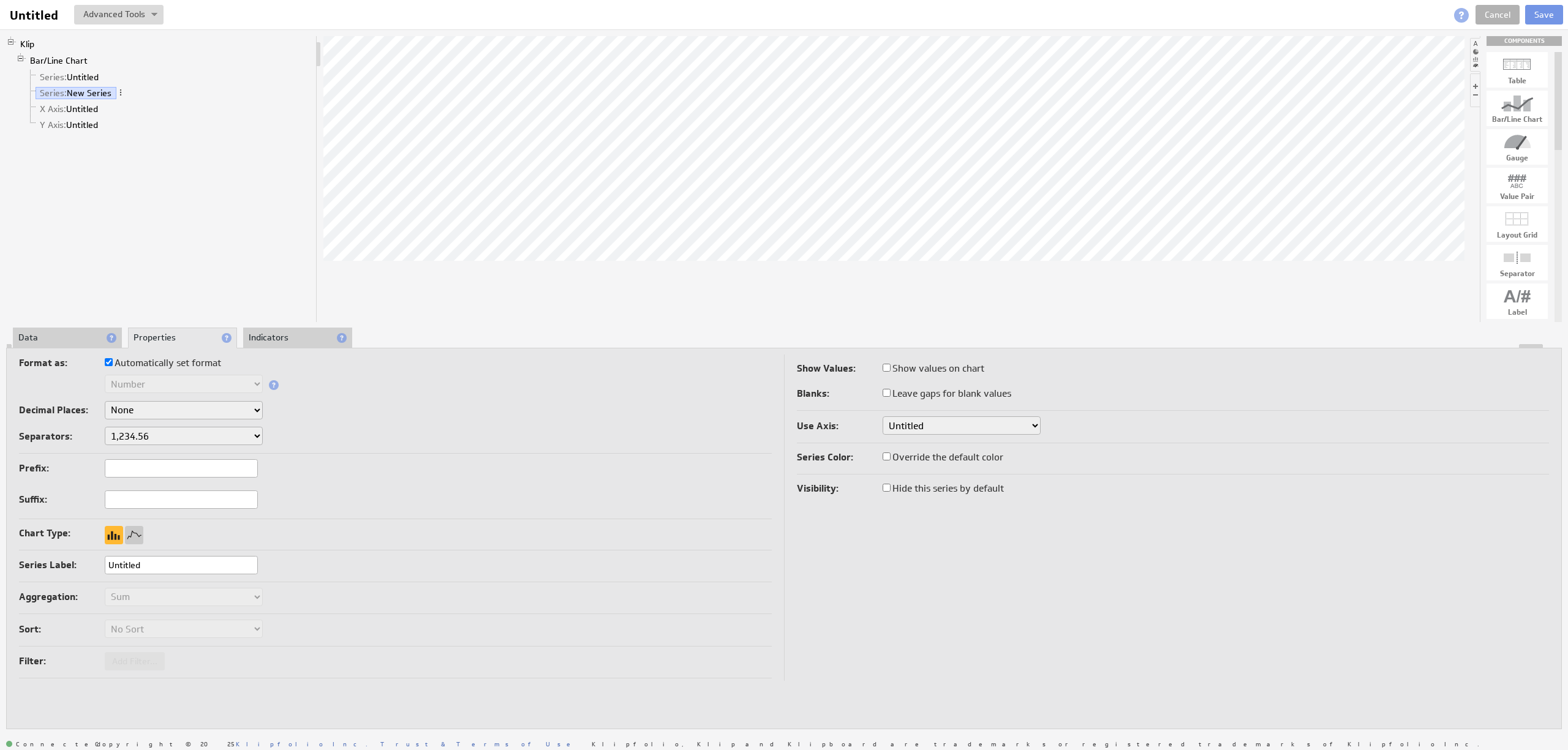
click at [85, 337] on li "Data" at bounding box center [67, 338] width 109 height 21
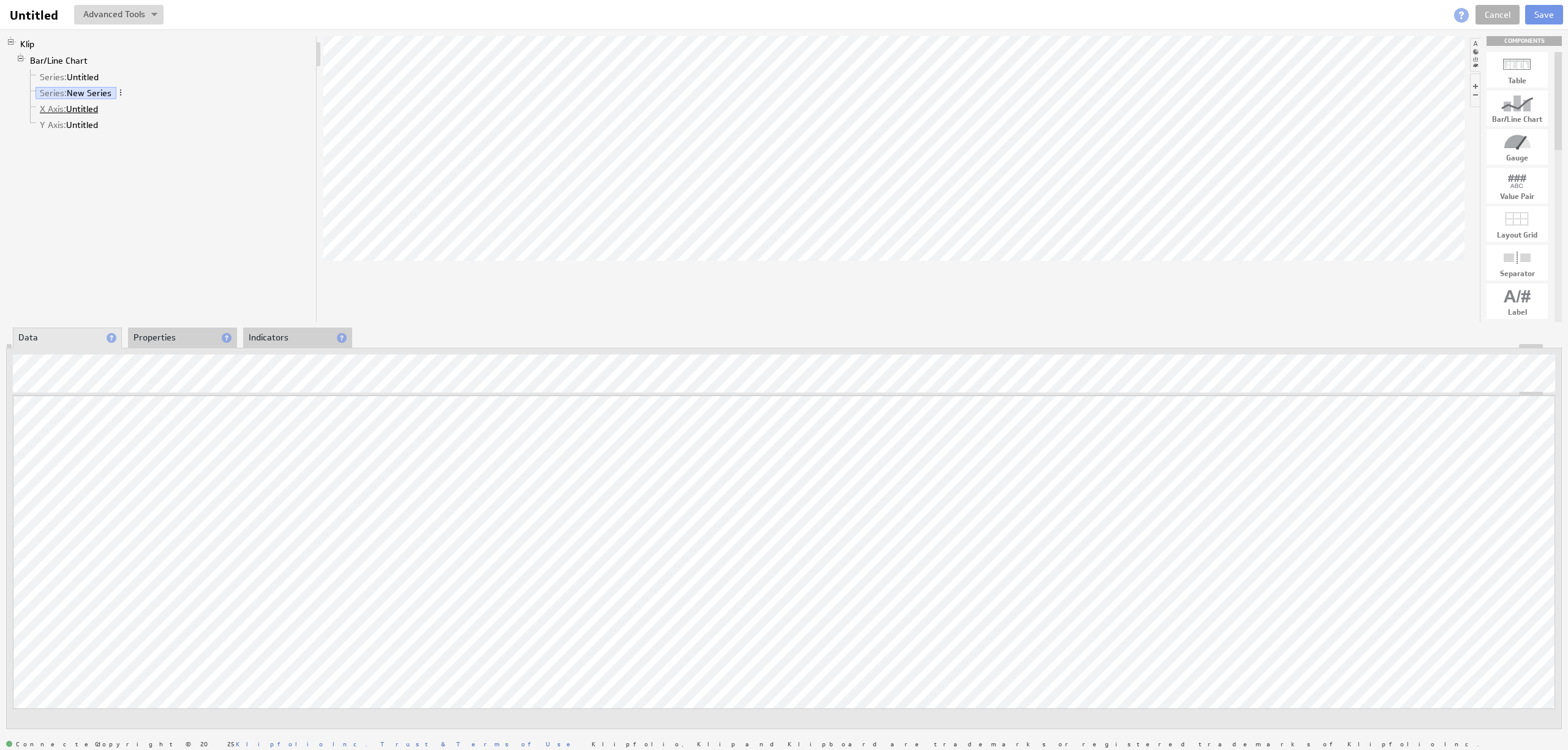
click at [92, 110] on link "X Axis: Untitled" at bounding box center [69, 109] width 67 height 12
click at [93, 92] on link "Series: New Series" at bounding box center [76, 93] width 81 height 12
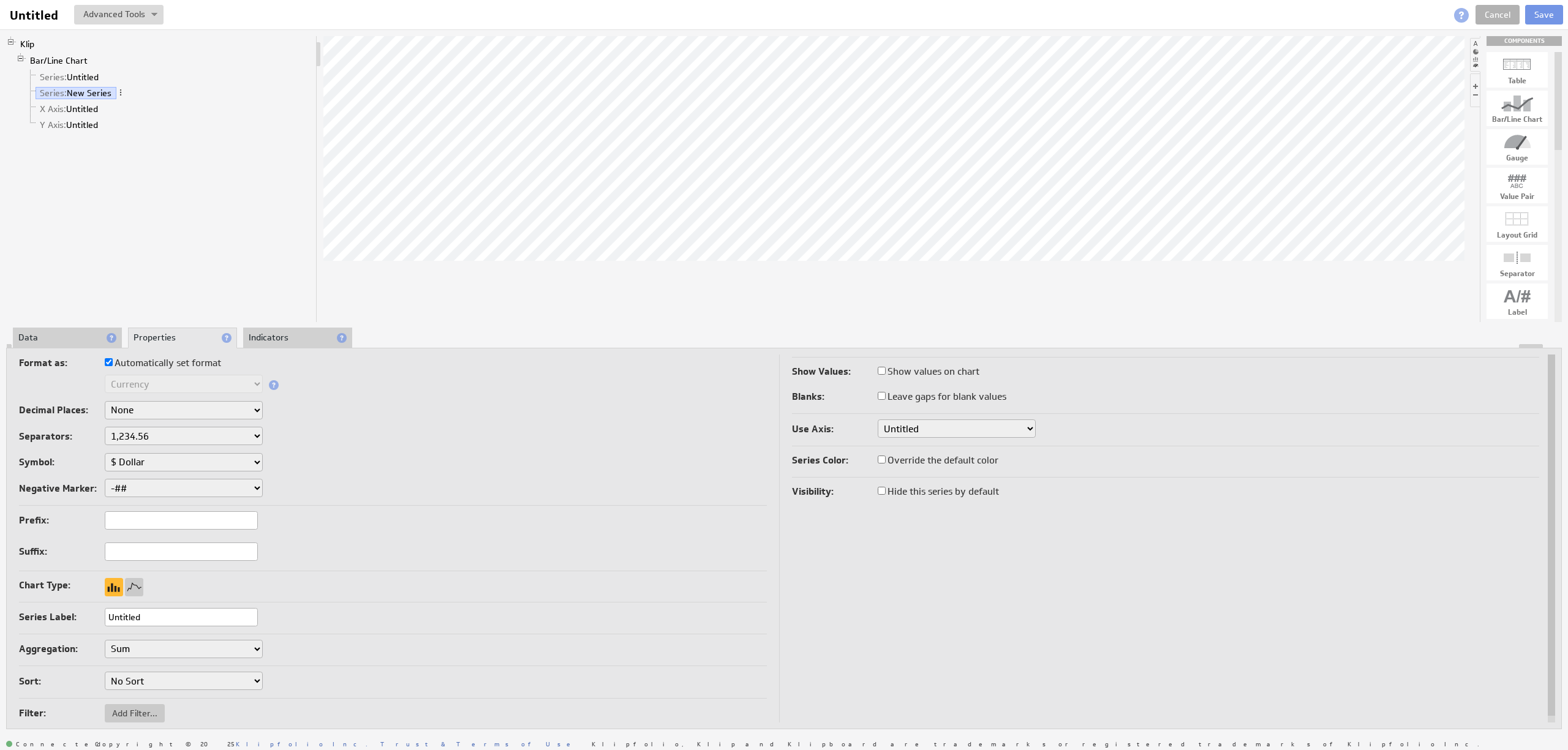
click at [282, 342] on li "Indicators" at bounding box center [297, 338] width 109 height 21
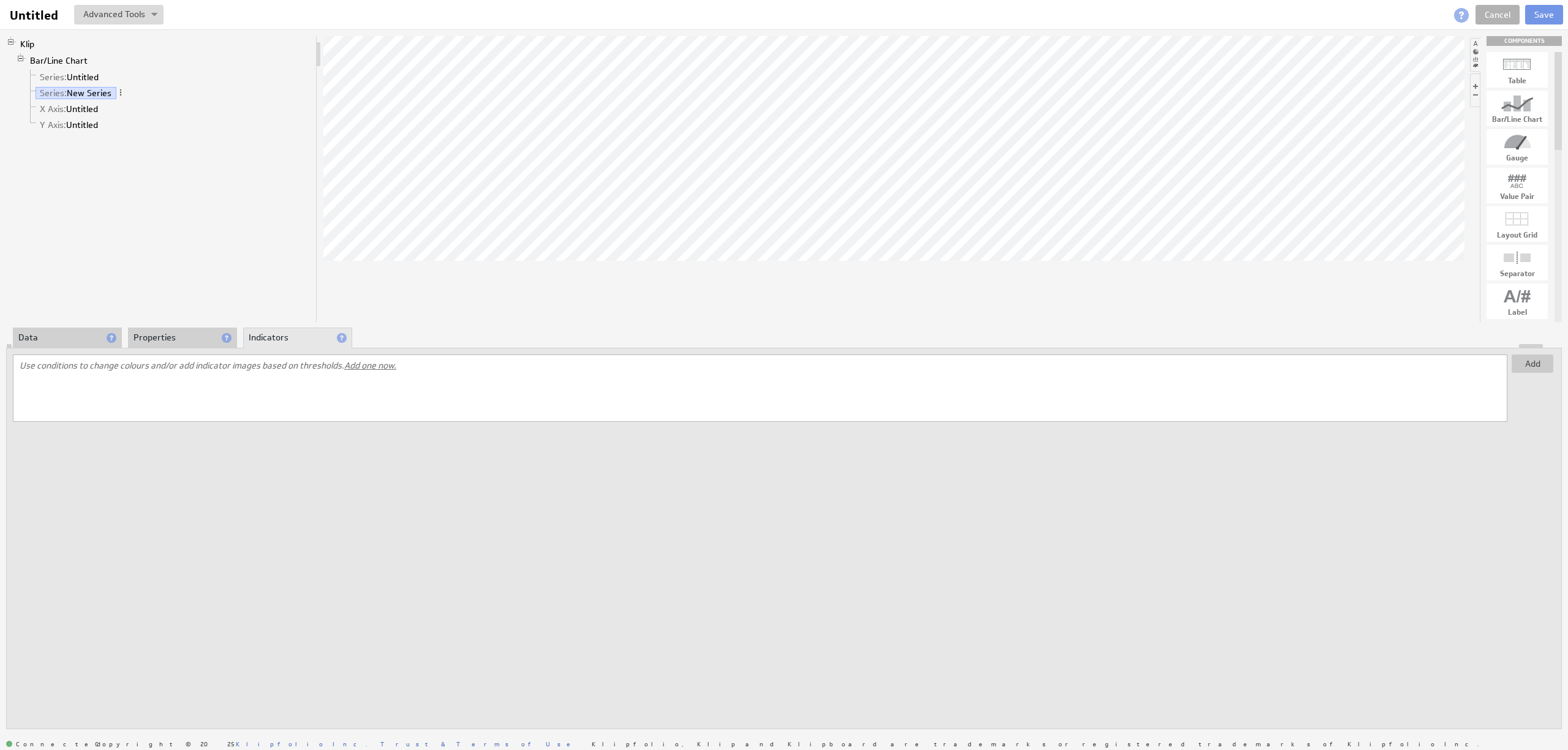
click at [175, 339] on li "Properties" at bounding box center [182, 338] width 109 height 21
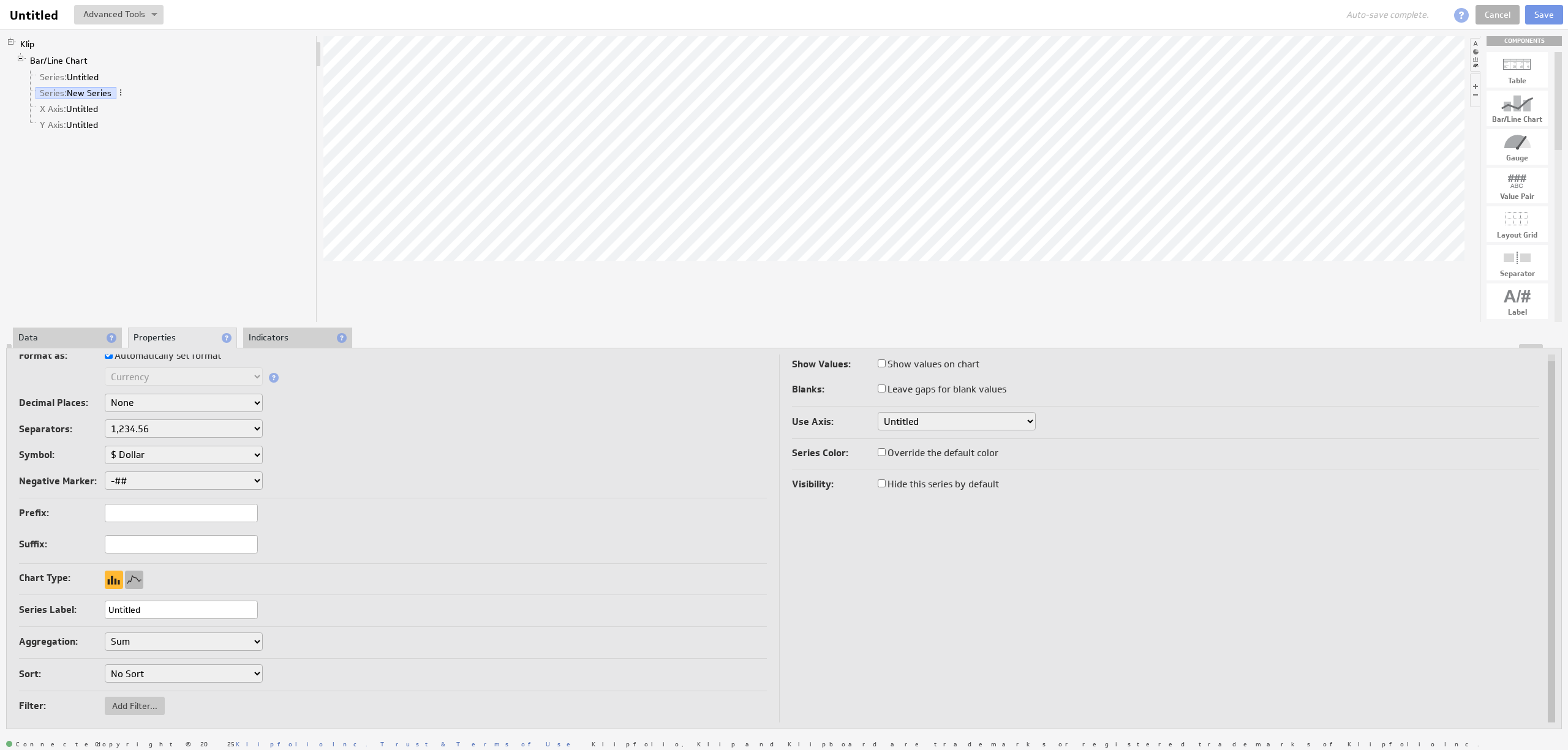
click at [130, 584] on div at bounding box center [134, 580] width 18 height 18
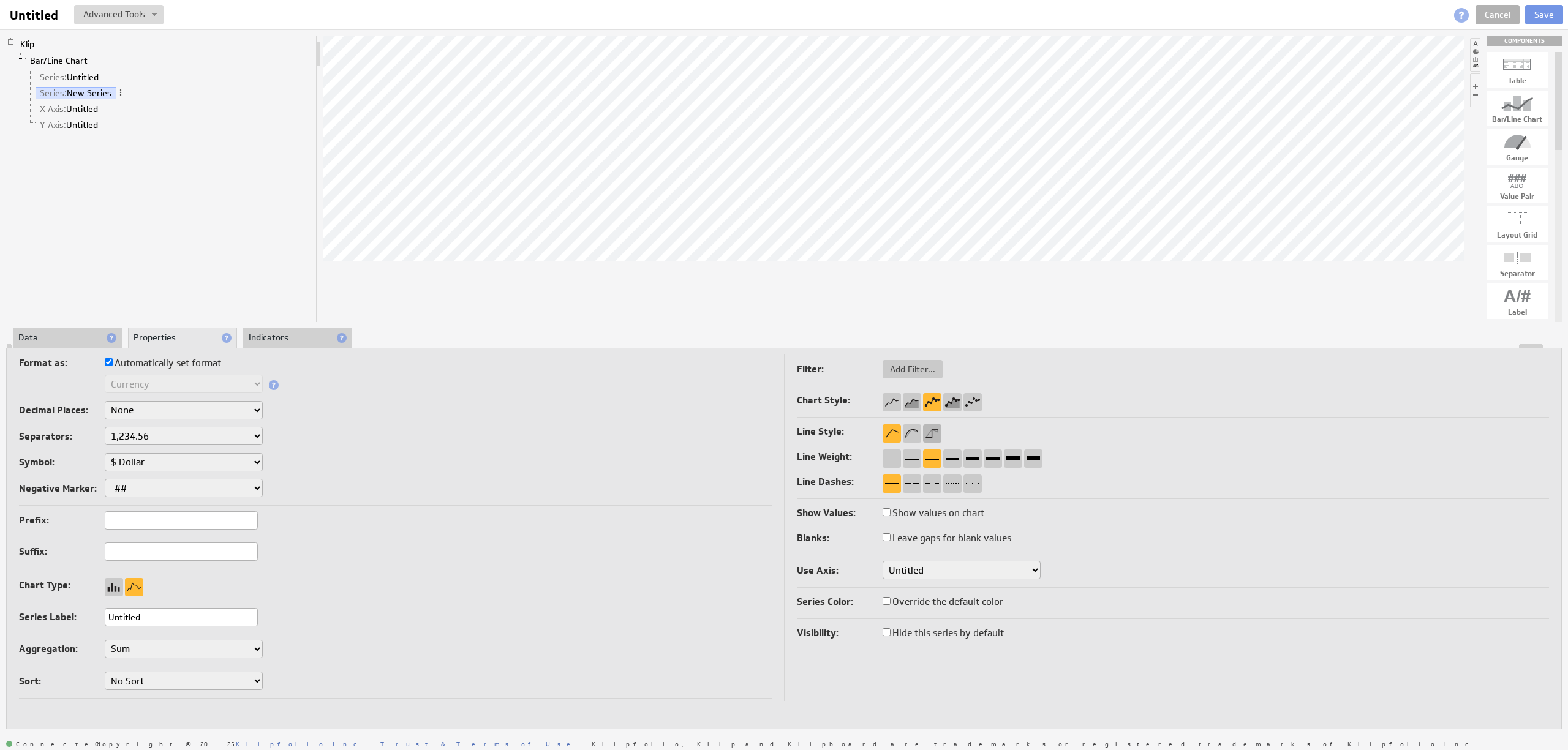
click at [931, 438] on div at bounding box center [932, 433] width 18 height 18
click at [93, 336] on li "Data" at bounding box center [67, 338] width 109 height 21
